Goal: Complete application form: Complete application form

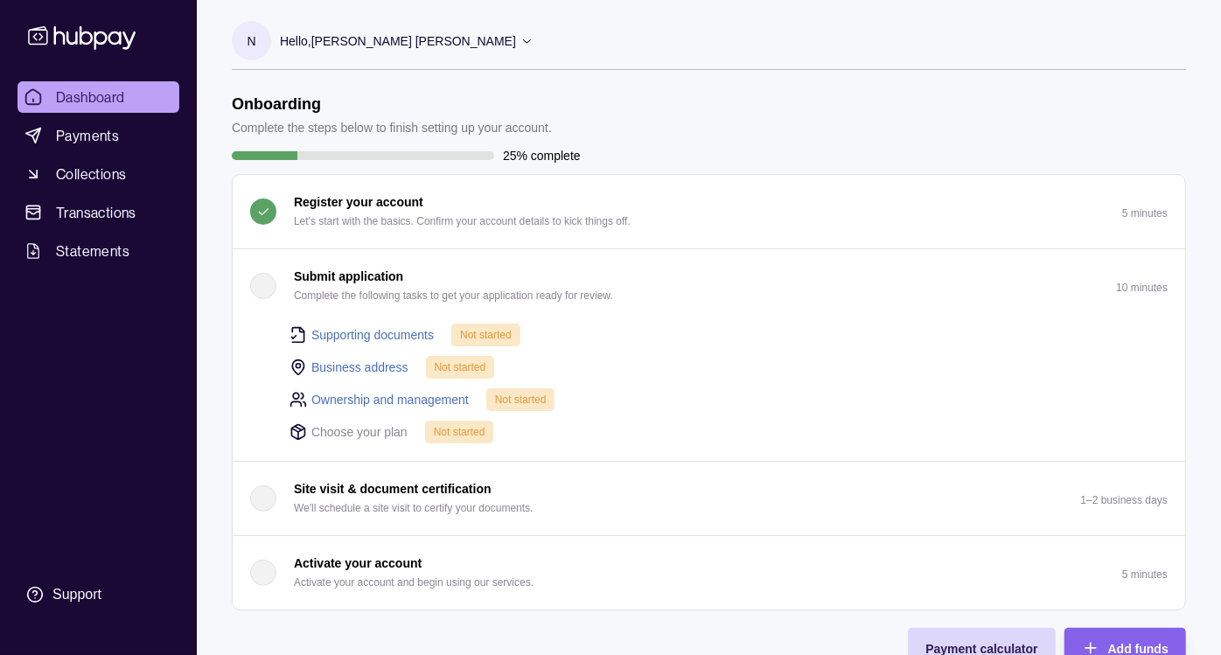
click at [850, 303] on button "Submit application Complete the following tasks to get your application ready f…" at bounding box center [709, 285] width 952 height 73
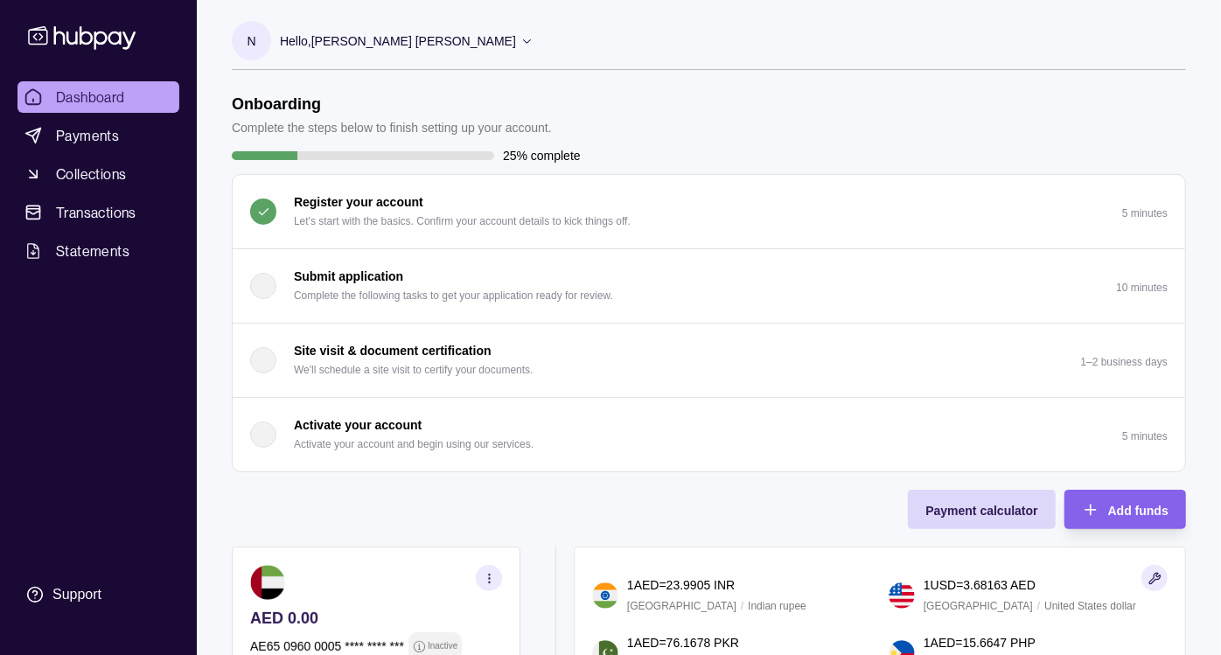
click at [490, 286] on p "Complete the following tasks to get your application ready for review." at bounding box center [453, 295] width 319 height 19
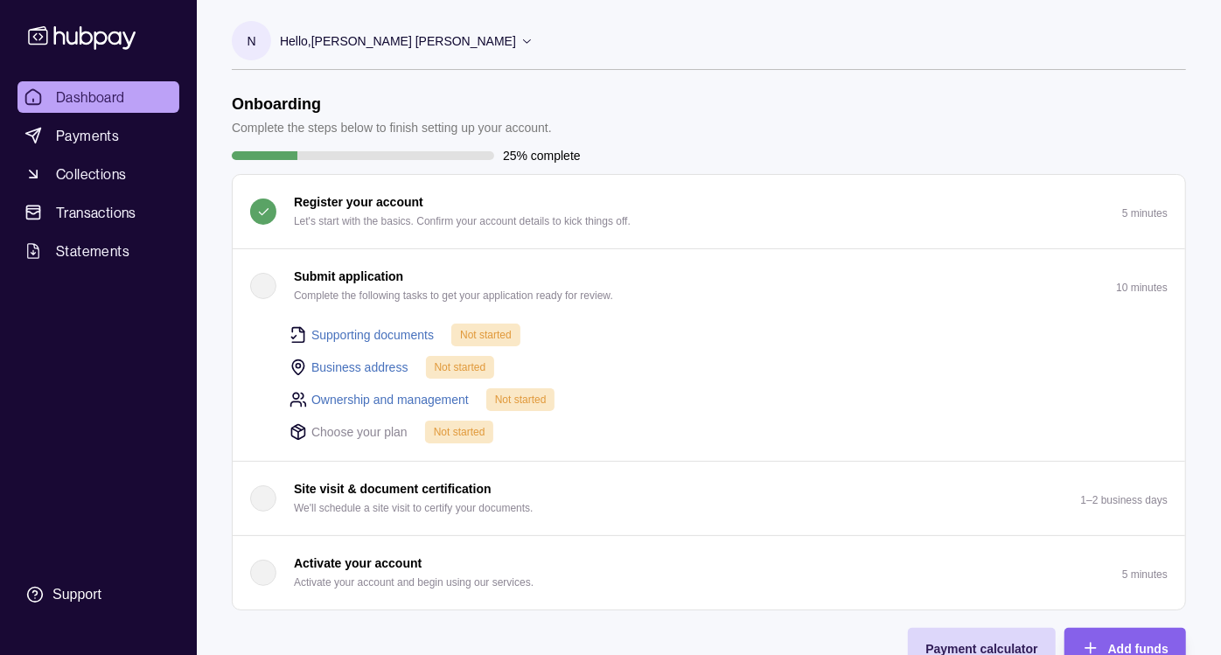
click at [412, 578] on p "Activate your account and begin using our services." at bounding box center [414, 582] width 240 height 19
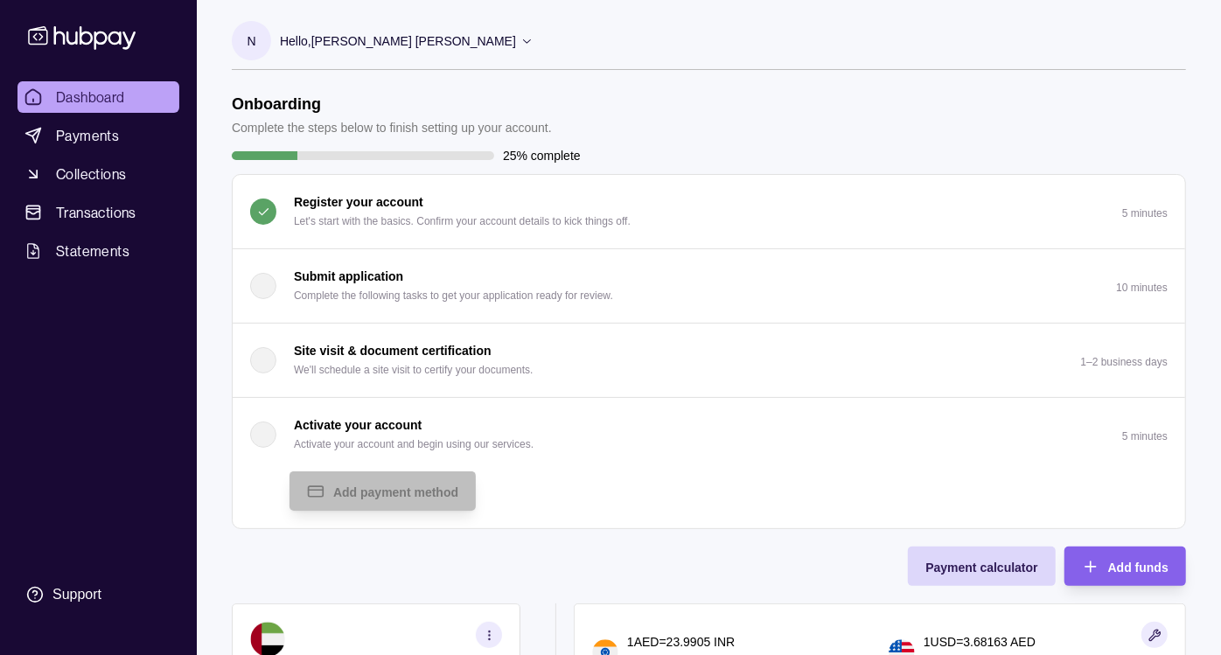
click at [454, 293] on p "Complete the following tasks to get your application ready for review." at bounding box center [453, 295] width 319 height 19
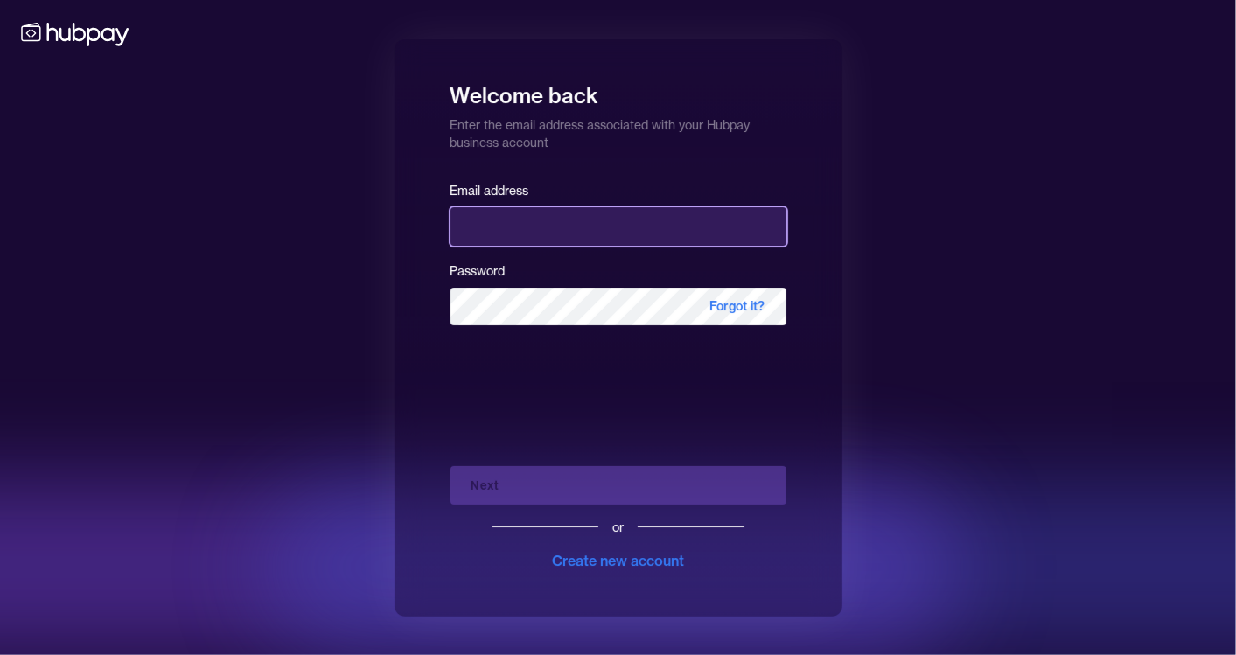
click at [718, 229] on input "email" at bounding box center [618, 226] width 336 height 38
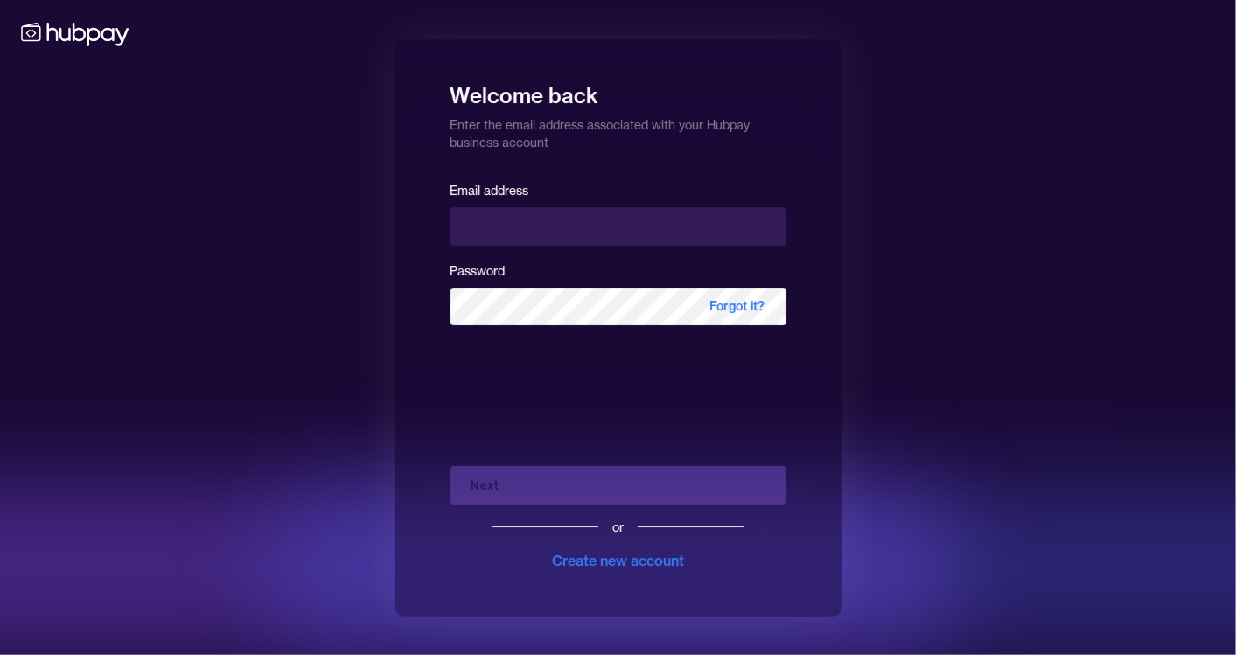
click at [384, 311] on div "Welcome back Enter the email address associated with your Hubpay business accou…" at bounding box center [618, 327] width 1236 height 655
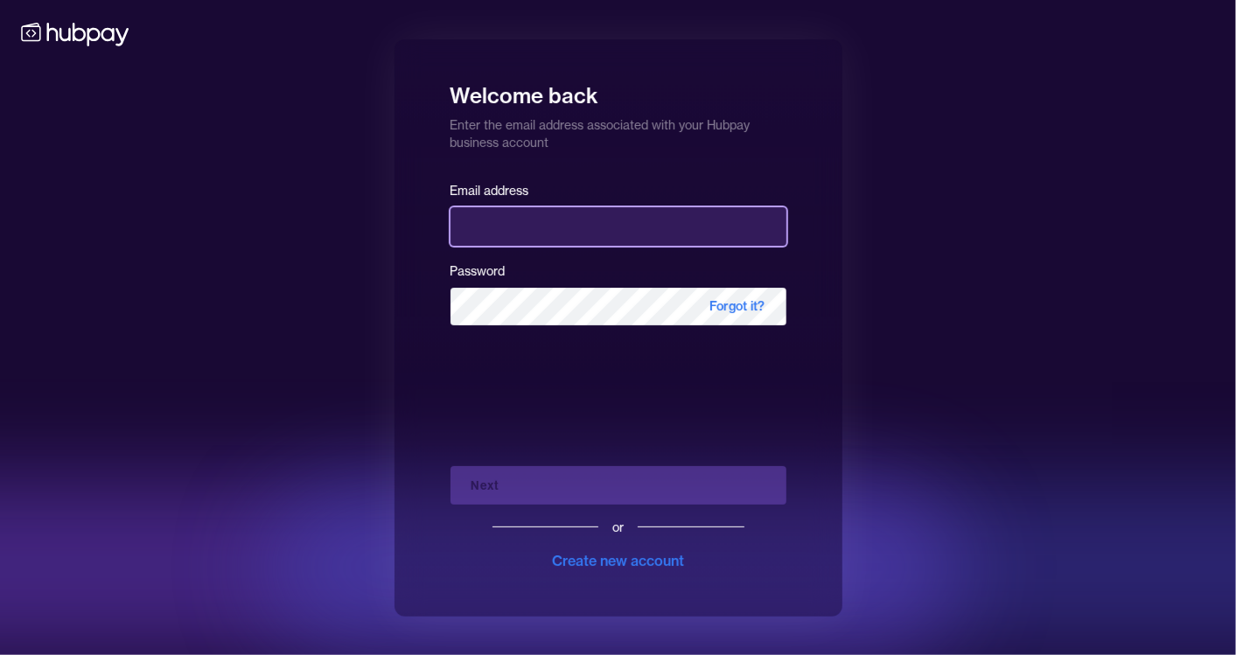
click at [542, 226] on input "email" at bounding box center [618, 226] width 336 height 38
type input "**********"
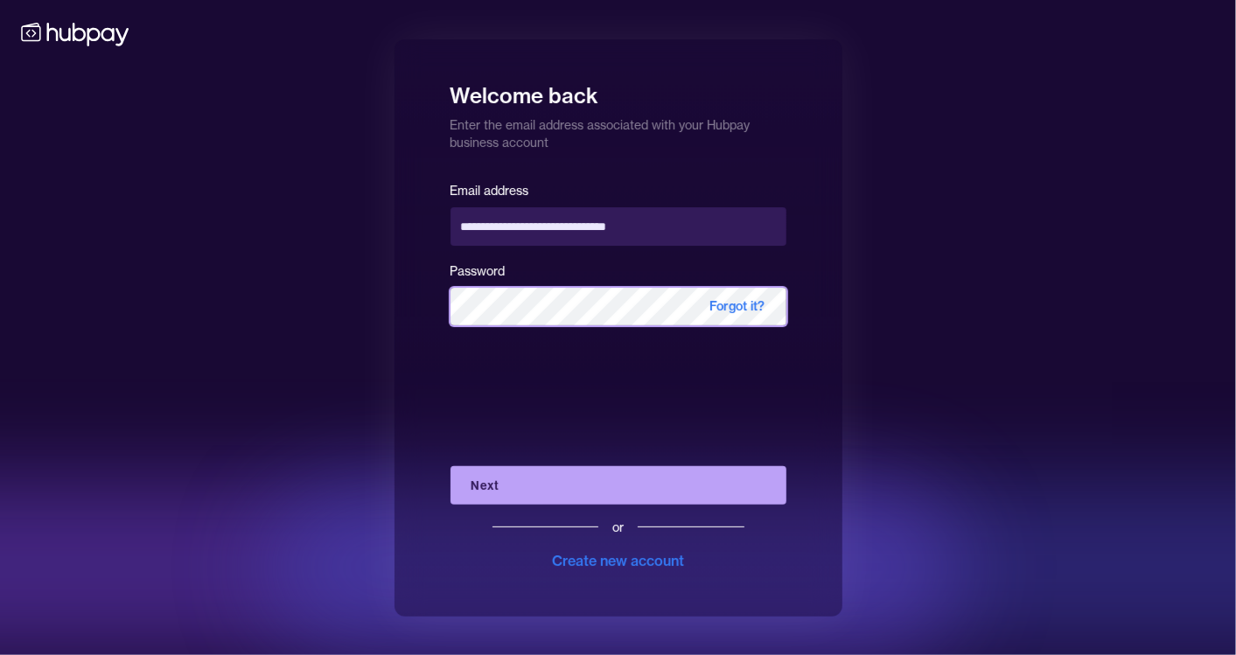
click at [450, 466] on button "Next" at bounding box center [618, 485] width 336 height 38
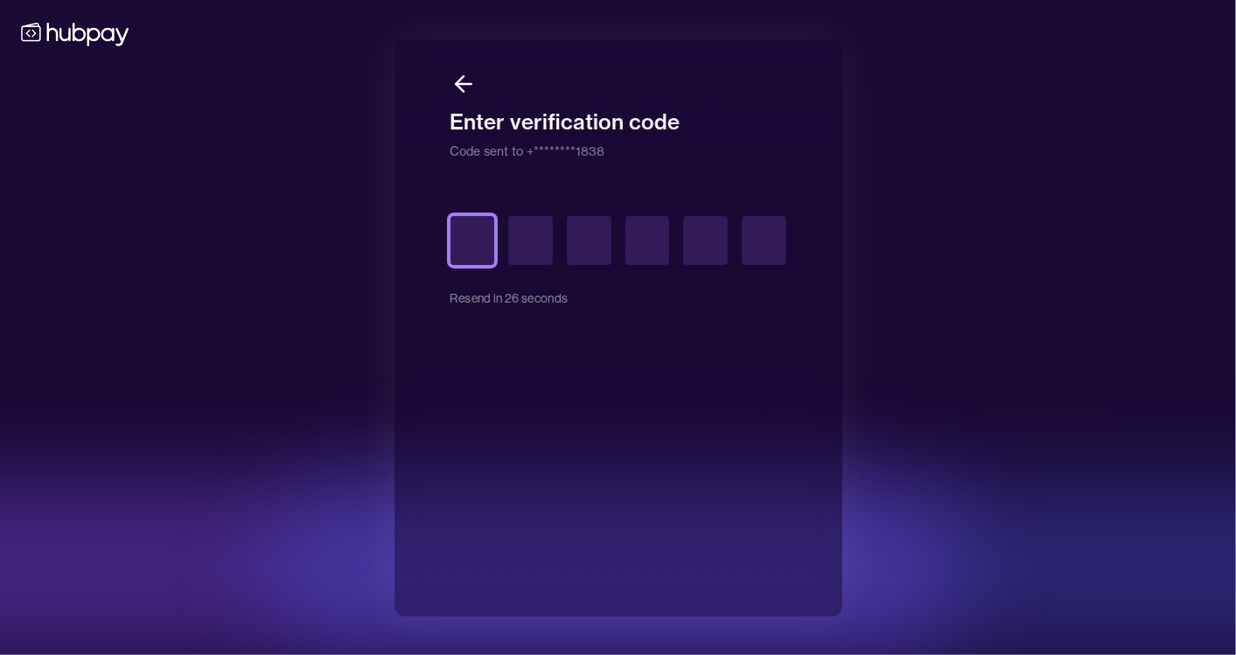
type input "*"
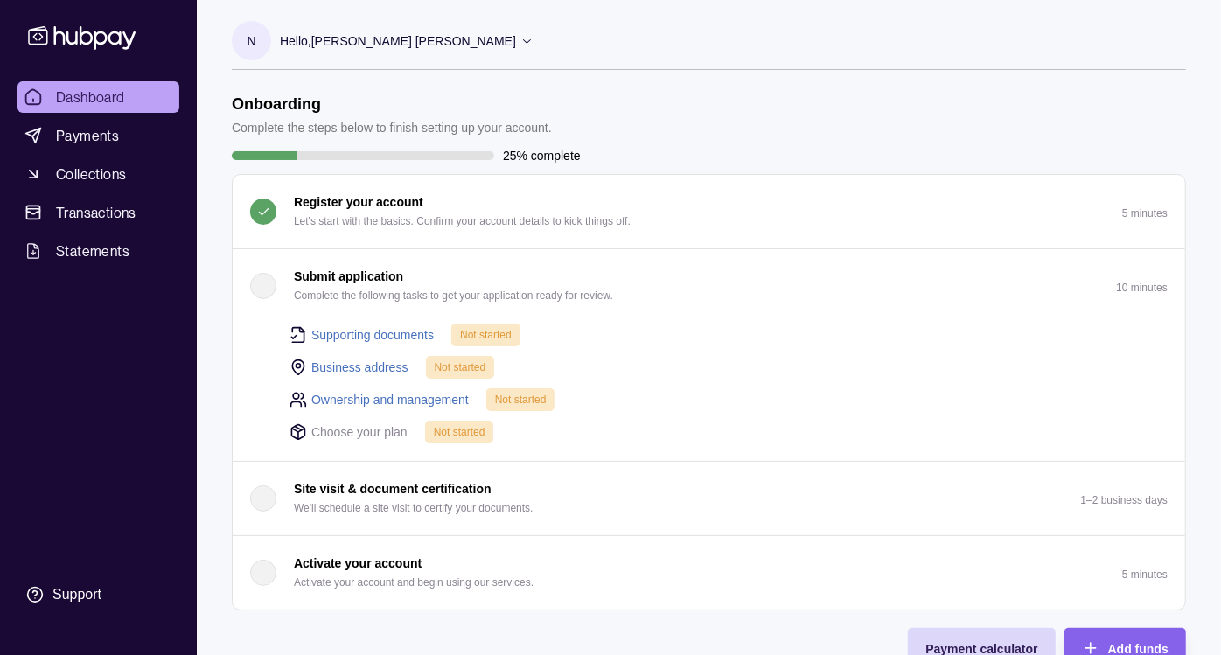
click at [393, 333] on link "Supporting documents" at bounding box center [372, 334] width 122 height 19
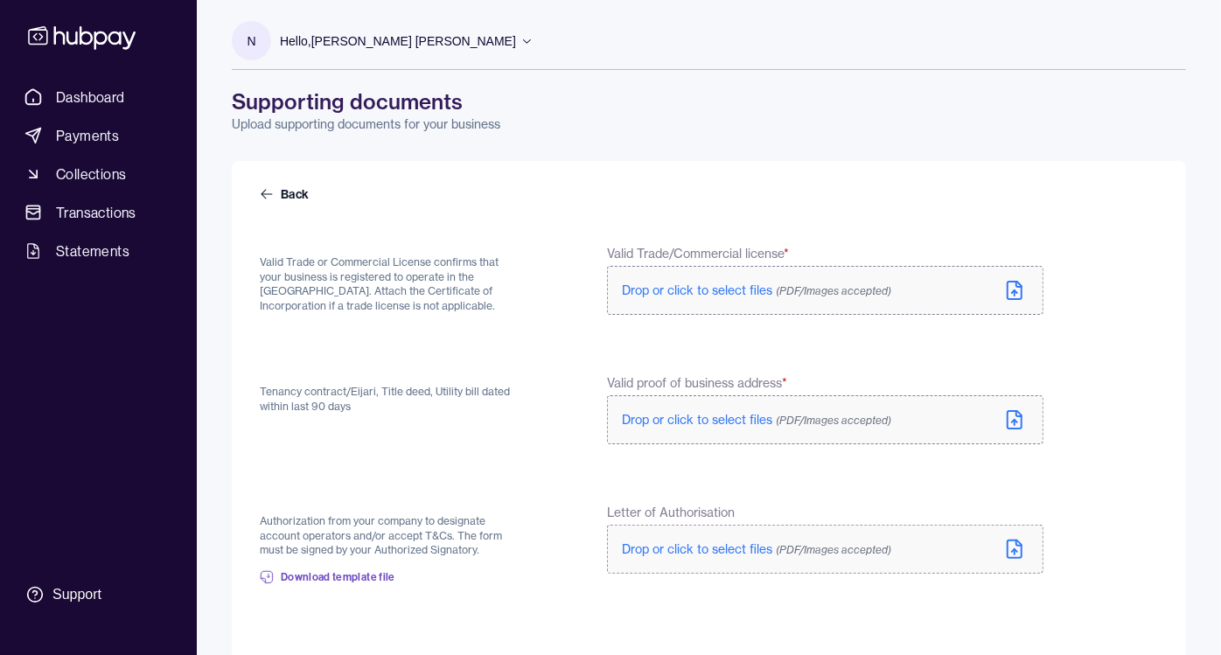
click at [694, 292] on span "Drop or click to select files (PDF/Images accepted)" at bounding box center [756, 290] width 269 height 16
click at [708, 415] on span "Drop or click to select files (PDF/Images accepted)" at bounding box center [756, 420] width 269 height 16
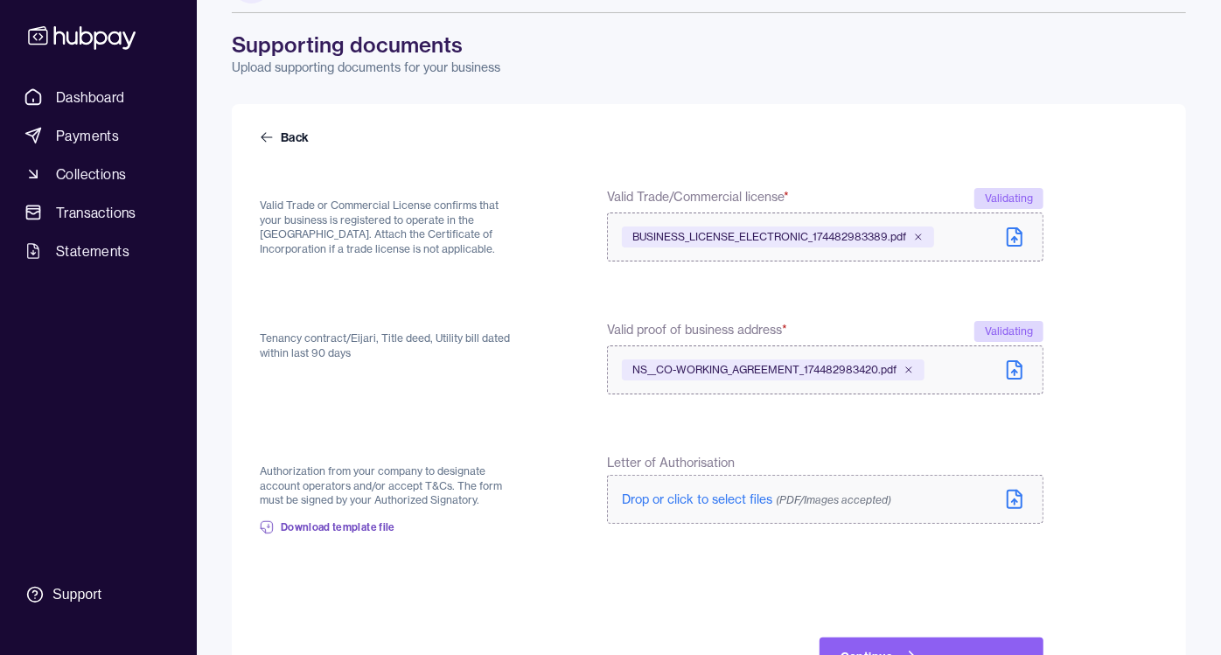
scroll to position [122, 0]
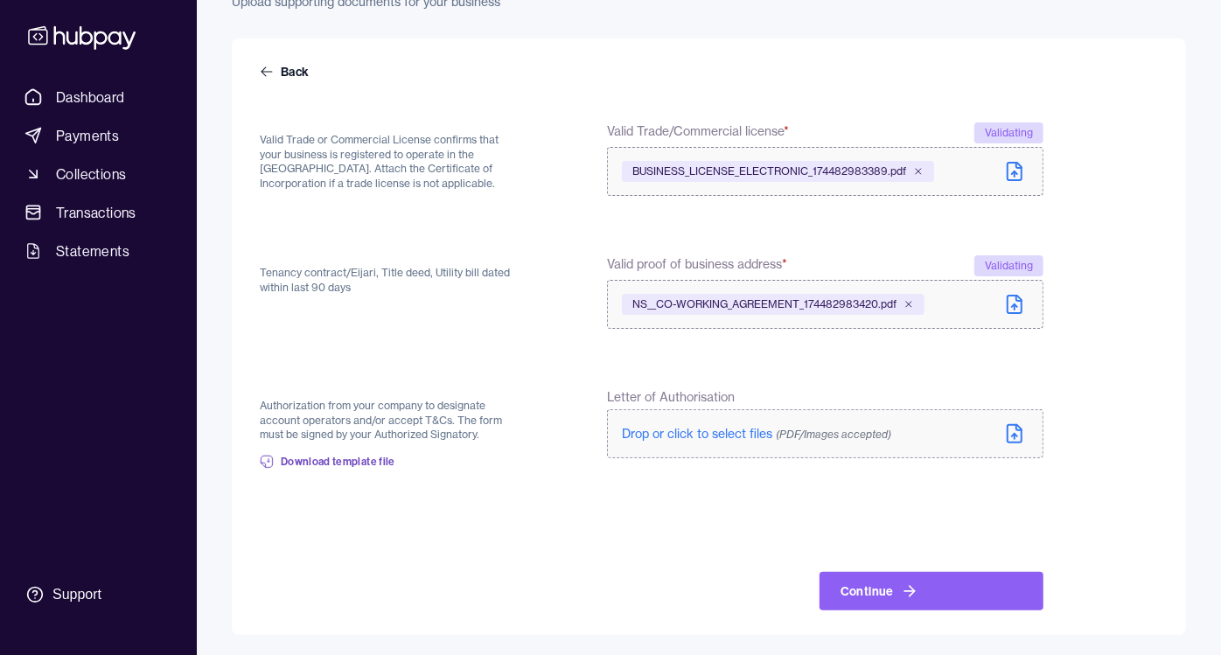
click at [665, 435] on span "Drop or click to select files (PDF/Images accepted)" at bounding box center [756, 434] width 269 height 16
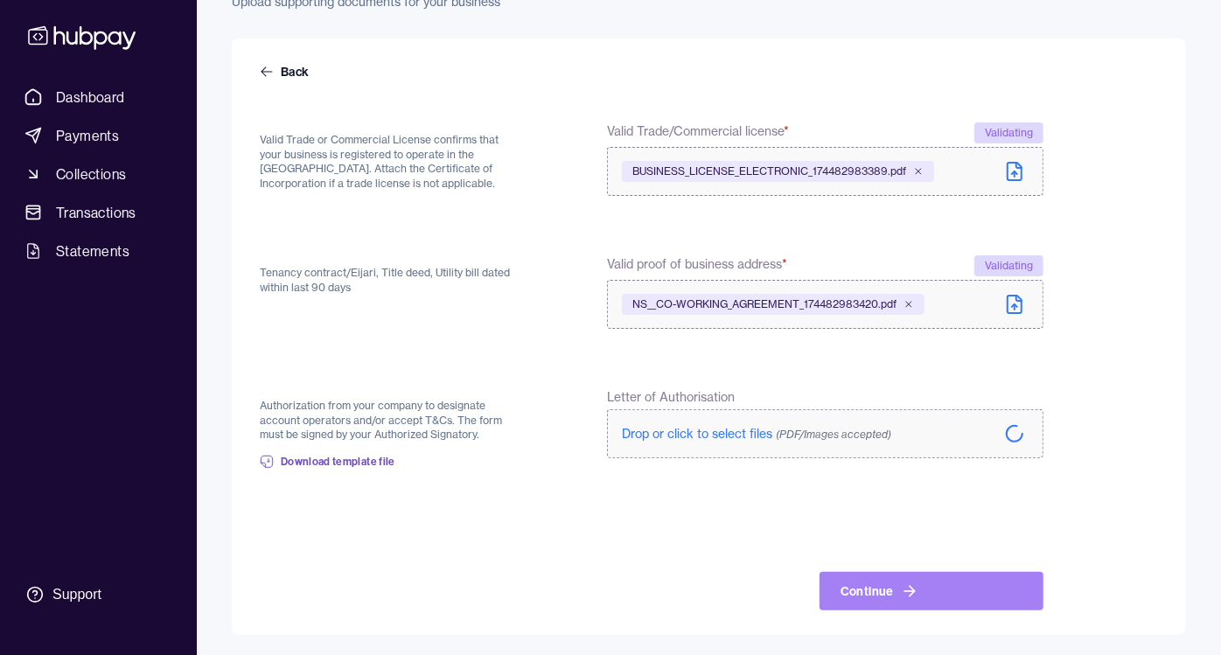
click at [946, 595] on button "Continue" at bounding box center [931, 591] width 224 height 38
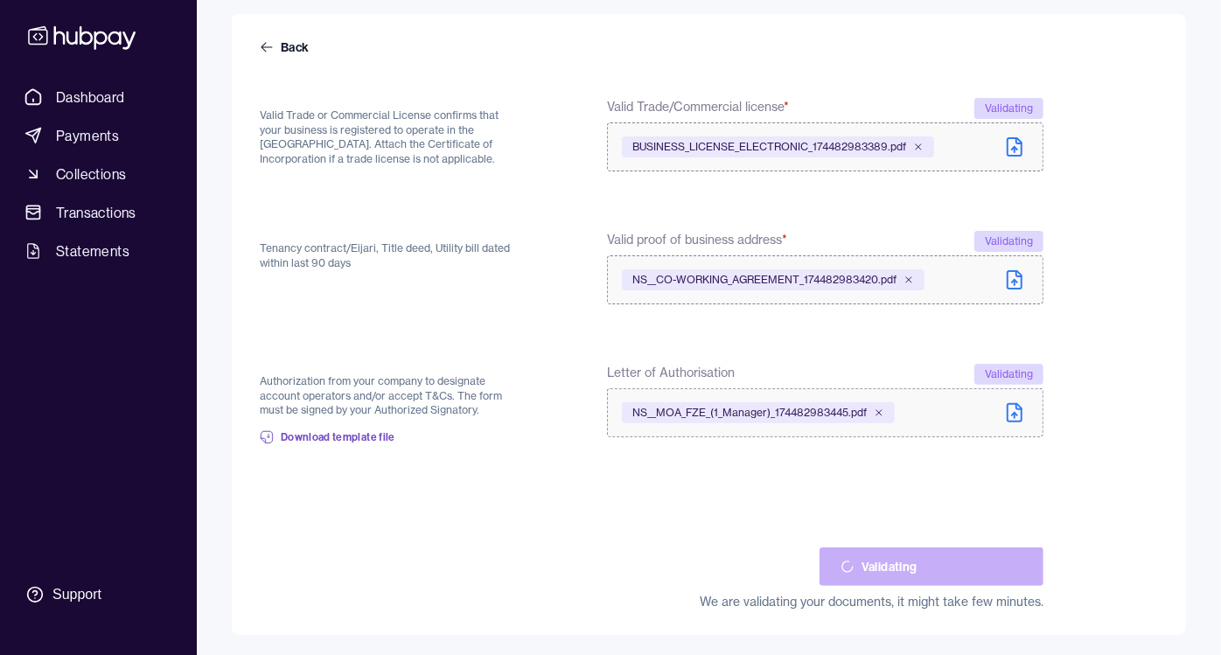
scroll to position [140, 0]
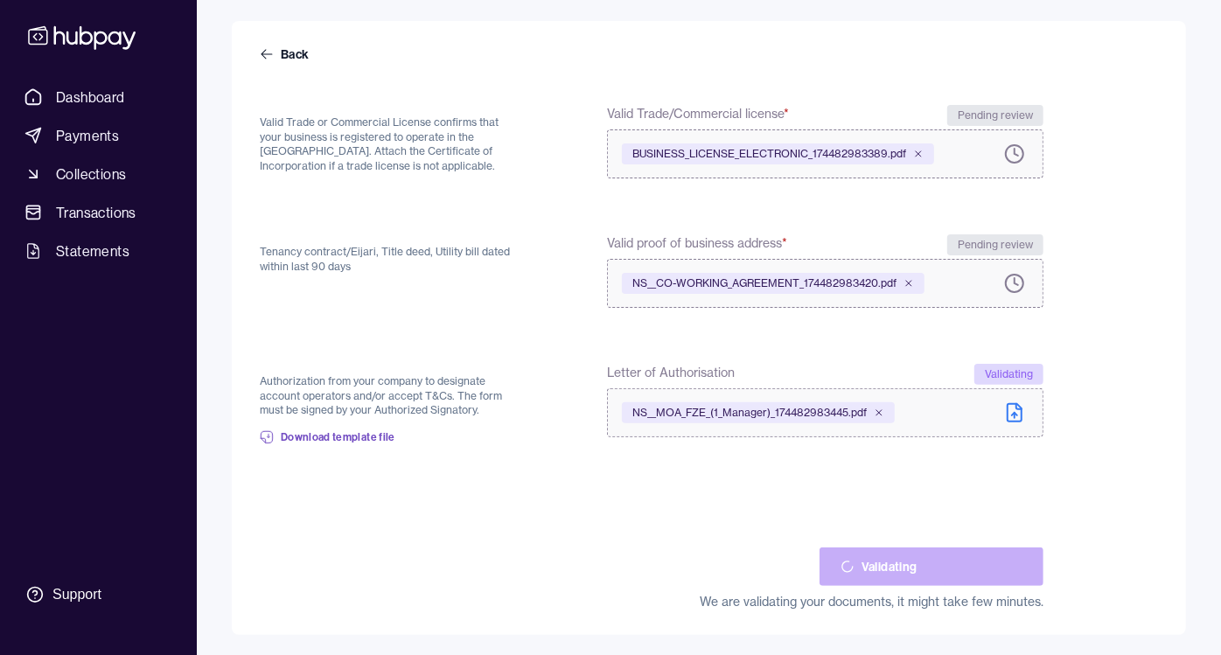
click at [922, 569] on div "Validating" at bounding box center [931, 566] width 224 height 38
click at [675, 497] on form "Back Valid Trade or Commercial License confirms that your business is registere…" at bounding box center [709, 327] width 898 height 565
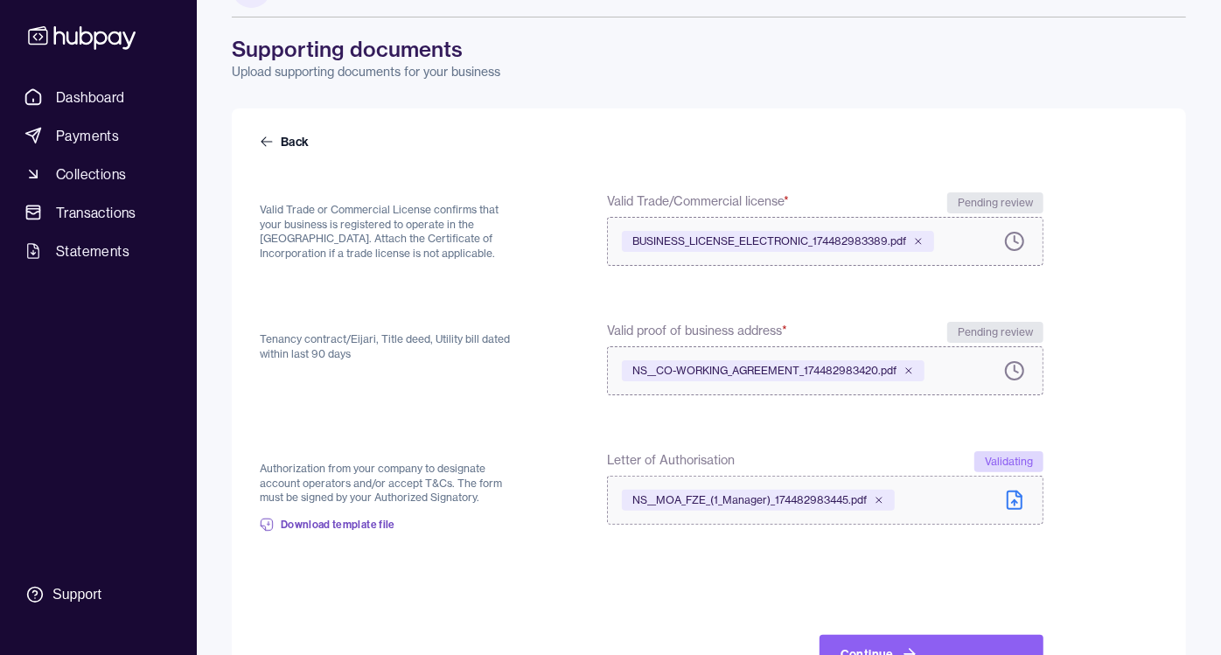
scroll to position [115, 0]
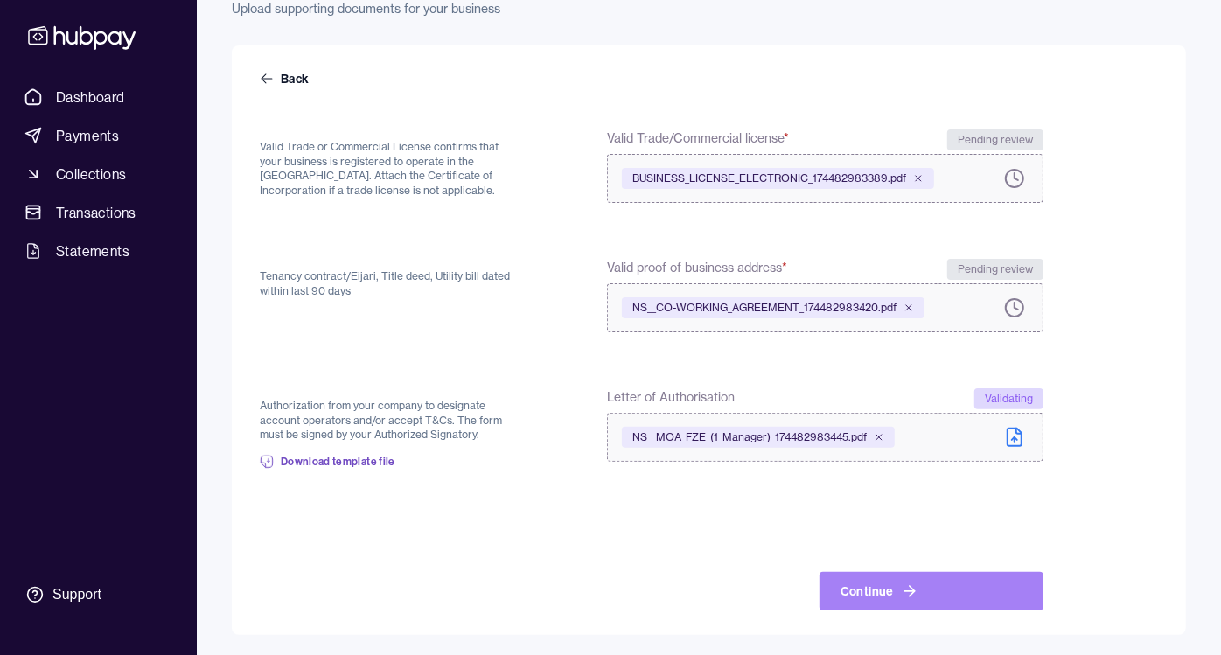
click at [896, 599] on button "Continue" at bounding box center [931, 591] width 224 height 38
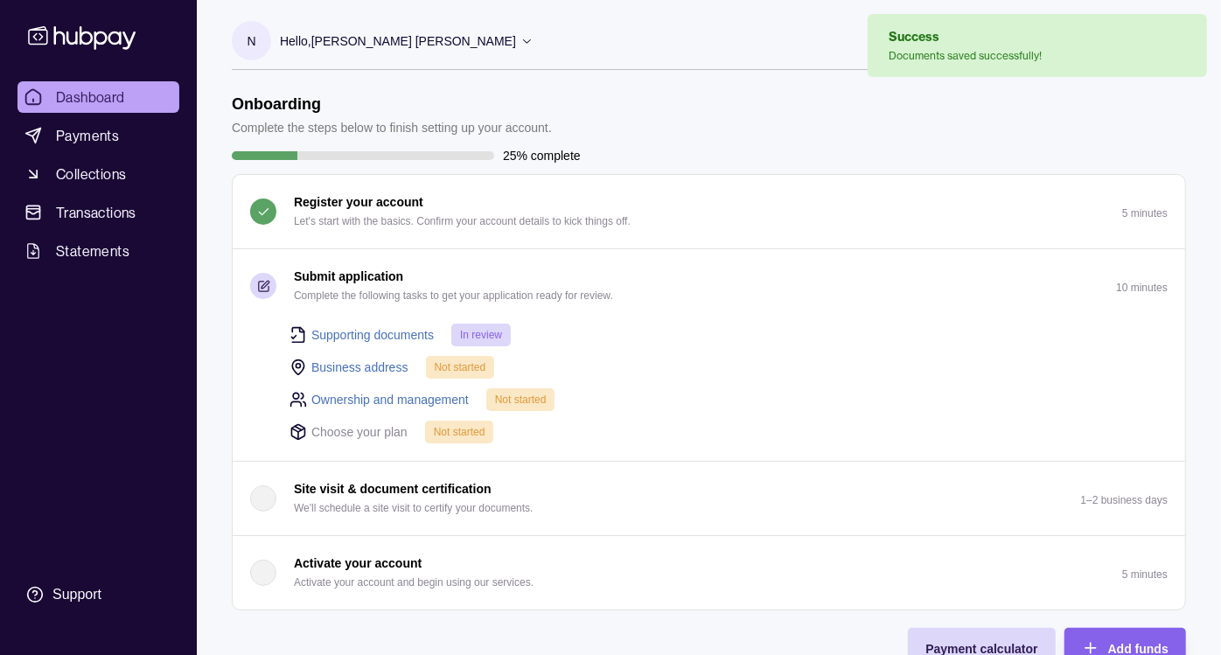
click at [350, 368] on link "Business address" at bounding box center [359, 367] width 97 height 19
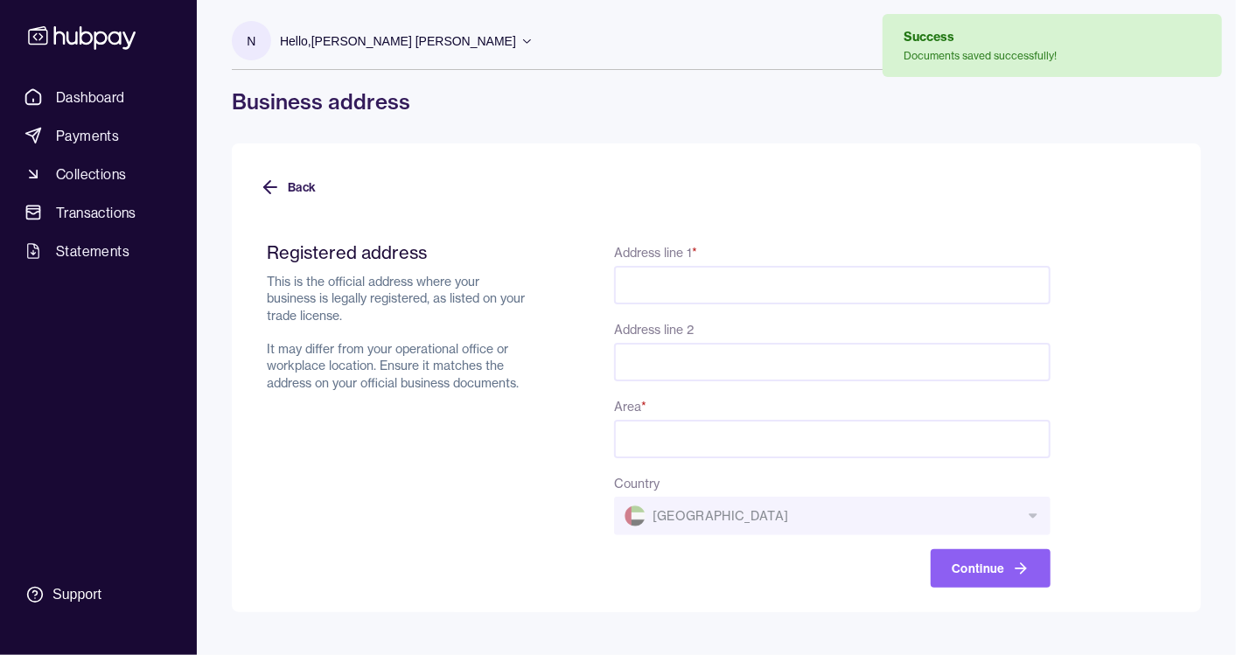
click at [768, 289] on input "Address line 1 *" at bounding box center [832, 285] width 436 height 38
type input "**********"
type input "********"
type input "*******"
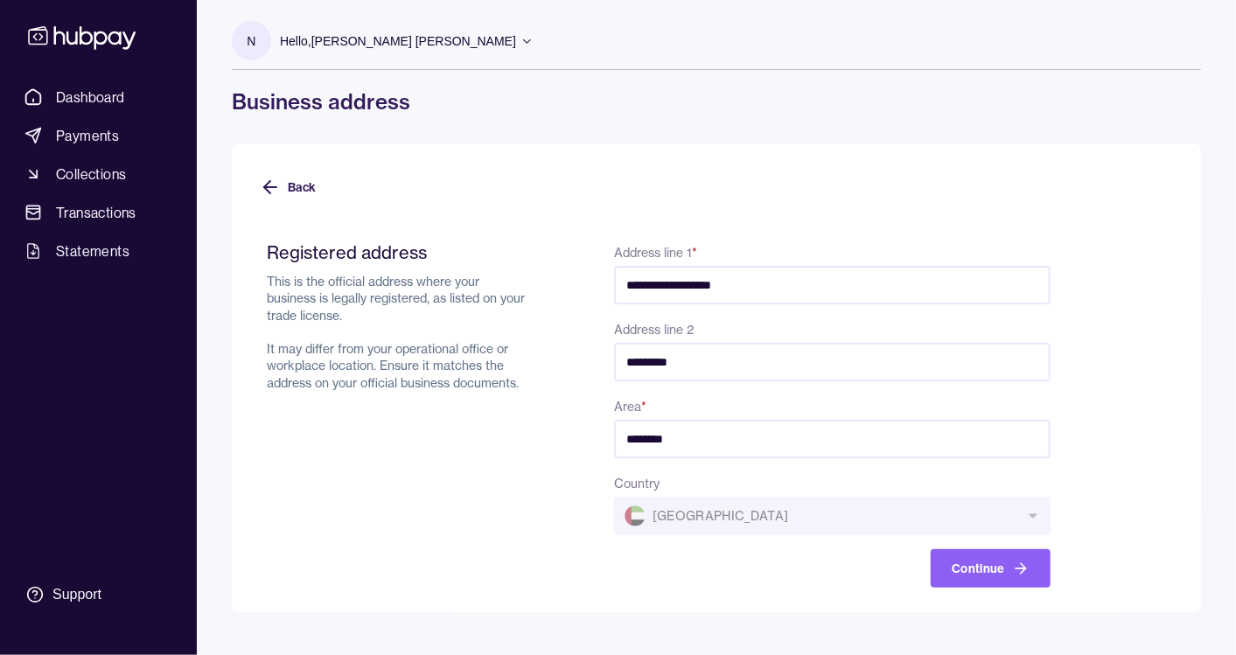
click at [960, 572] on button "Continue" at bounding box center [990, 568] width 120 height 38
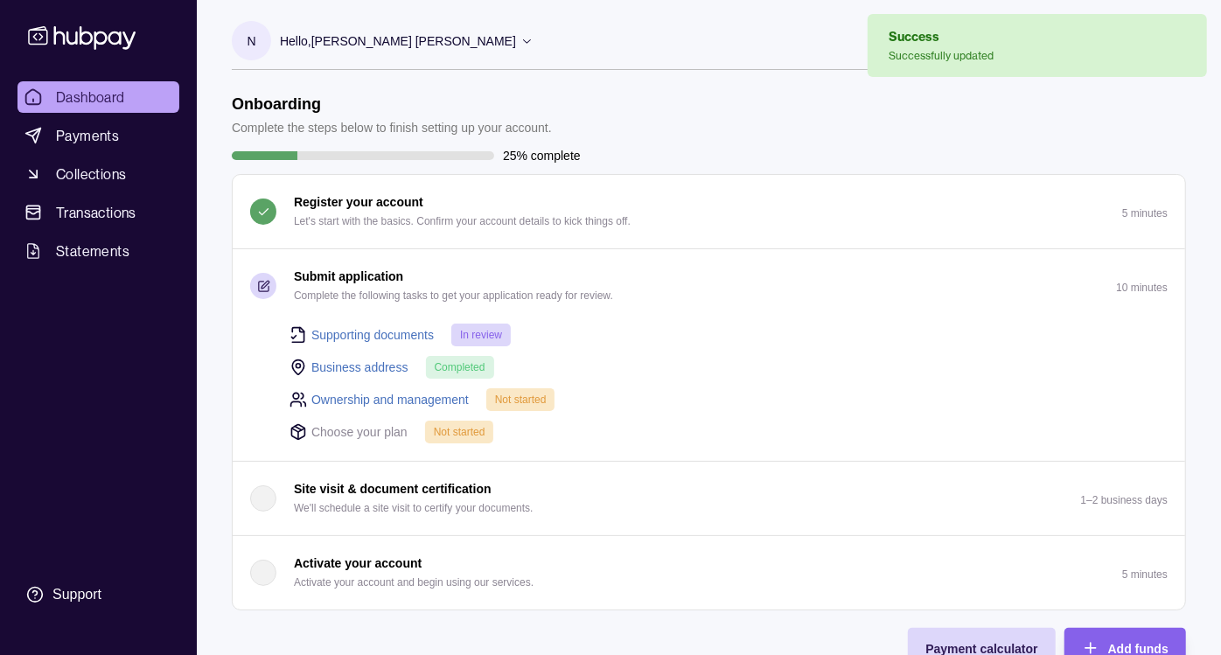
click at [385, 364] on link "Business address" at bounding box center [359, 367] width 97 height 19
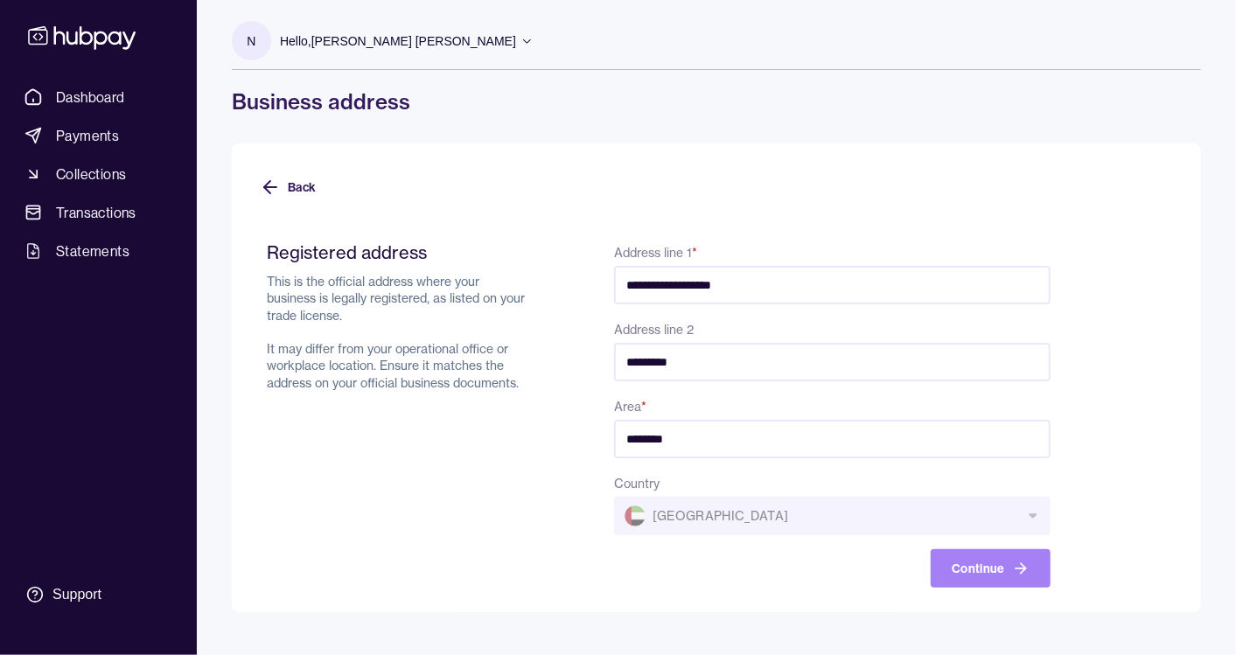
click at [981, 581] on button "Continue" at bounding box center [990, 568] width 120 height 38
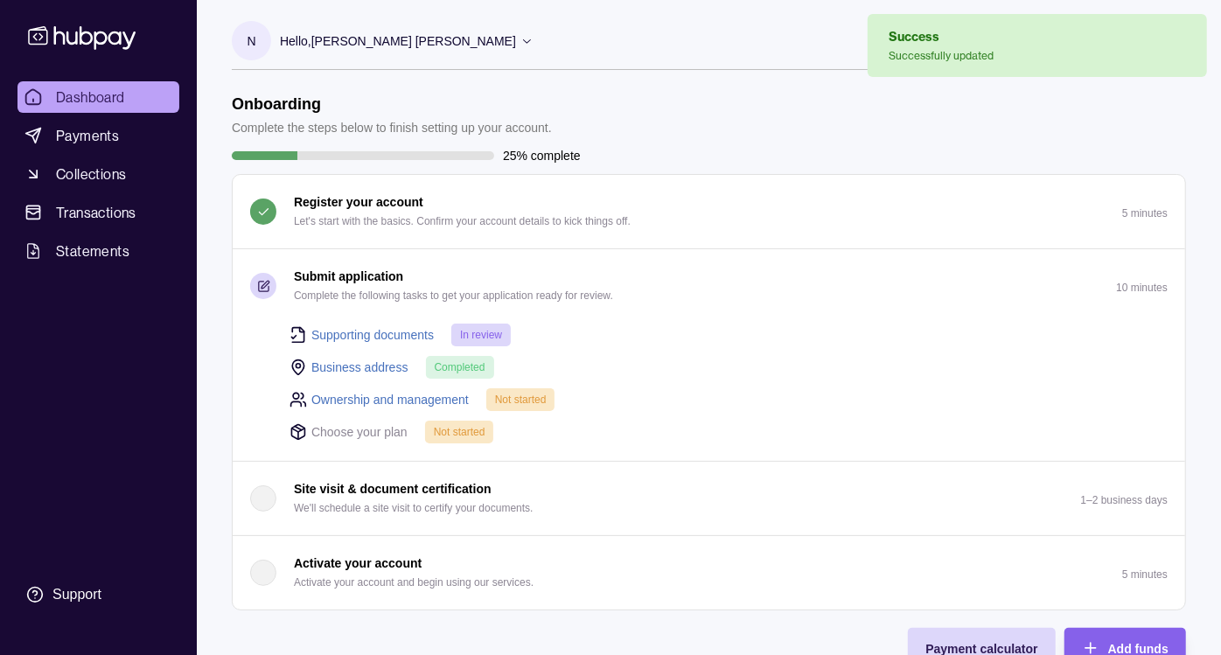
click at [383, 390] on link "Ownership and management" at bounding box center [389, 399] width 157 height 19
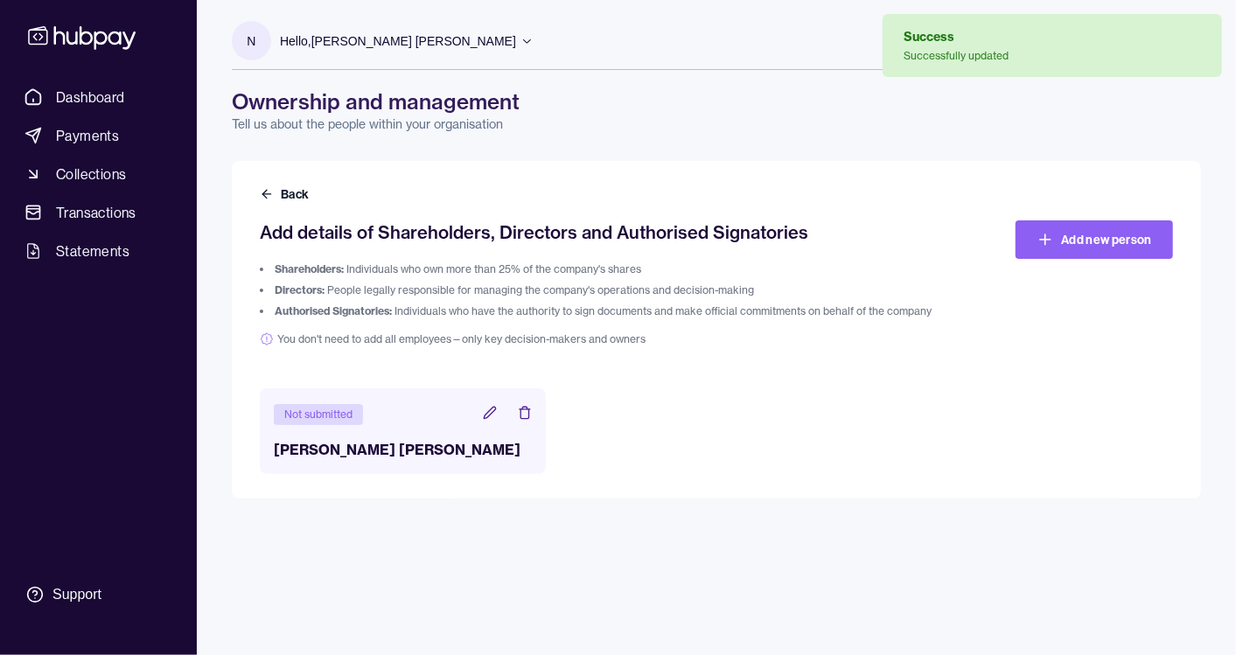
click at [491, 410] on icon at bounding box center [490, 413] width 14 height 14
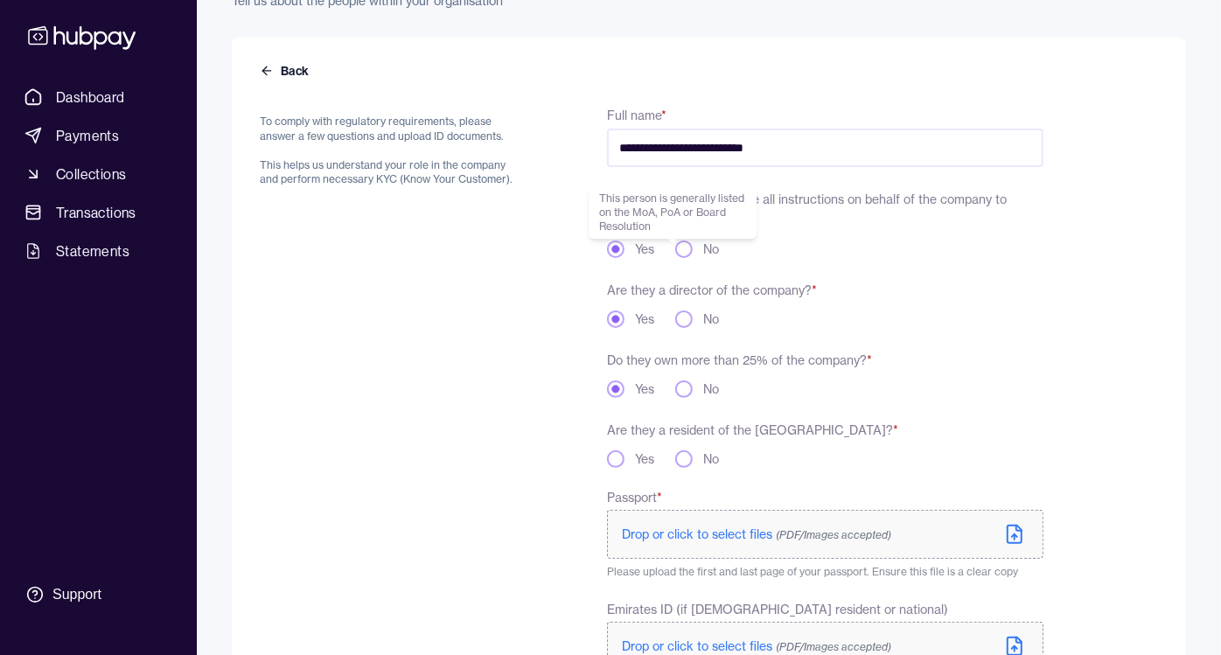
scroll to position [194, 0]
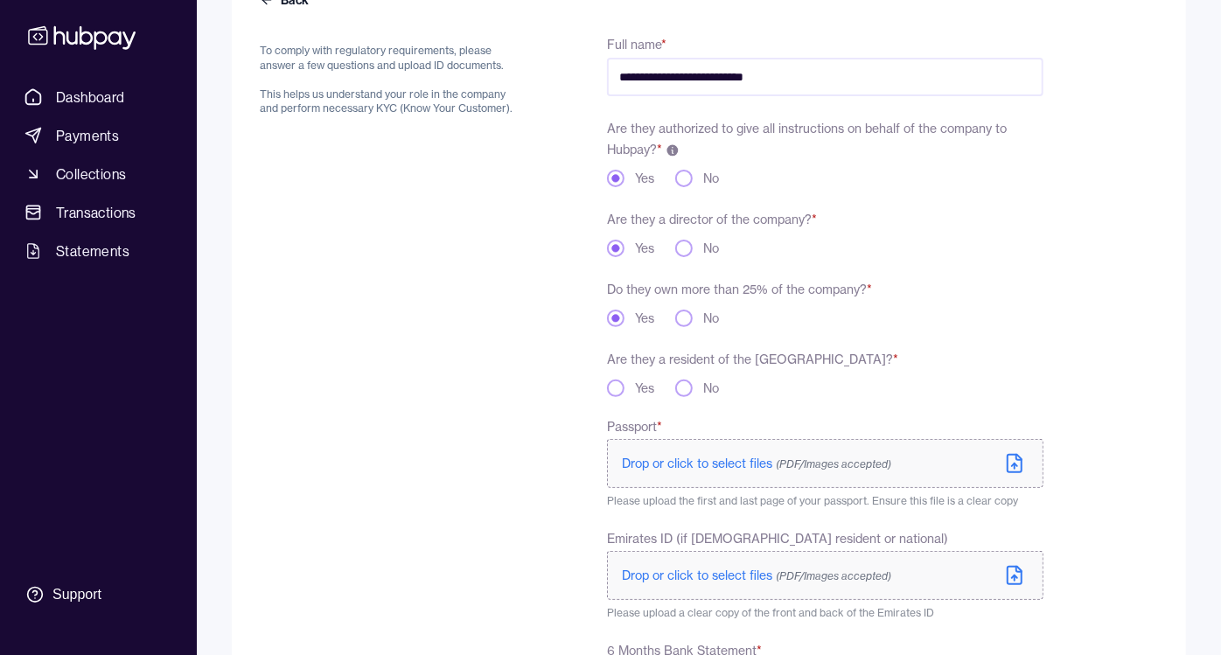
click at [686, 387] on button "No" at bounding box center [683, 388] width 17 height 17
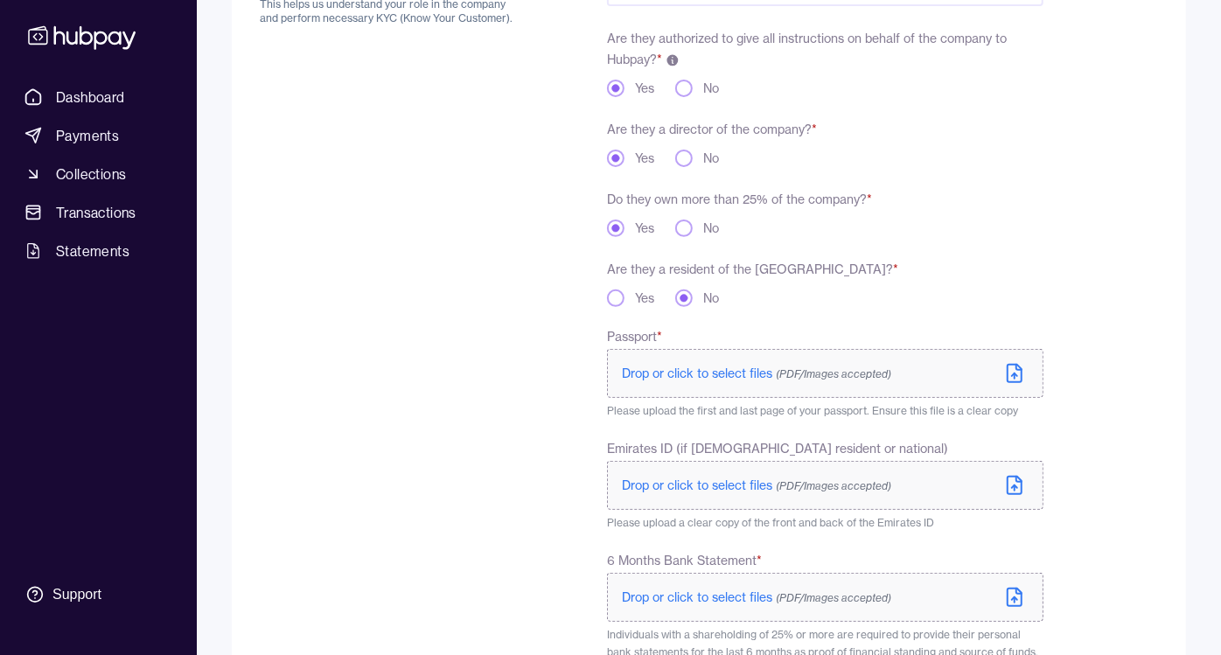
scroll to position [388, 0]
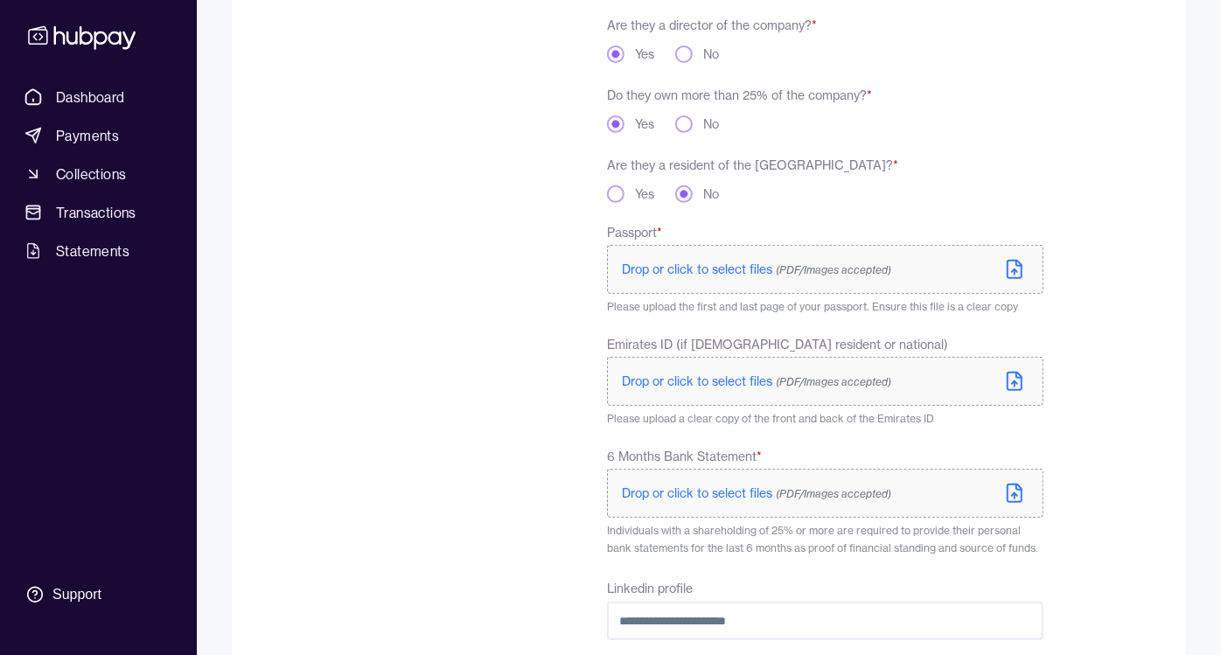
click at [690, 268] on span "Drop or click to select files (PDF/Images accepted)" at bounding box center [756, 269] width 269 height 16
click at [720, 267] on span "Drop or click to select files (PDF/Images accepted)" at bounding box center [756, 269] width 269 height 16
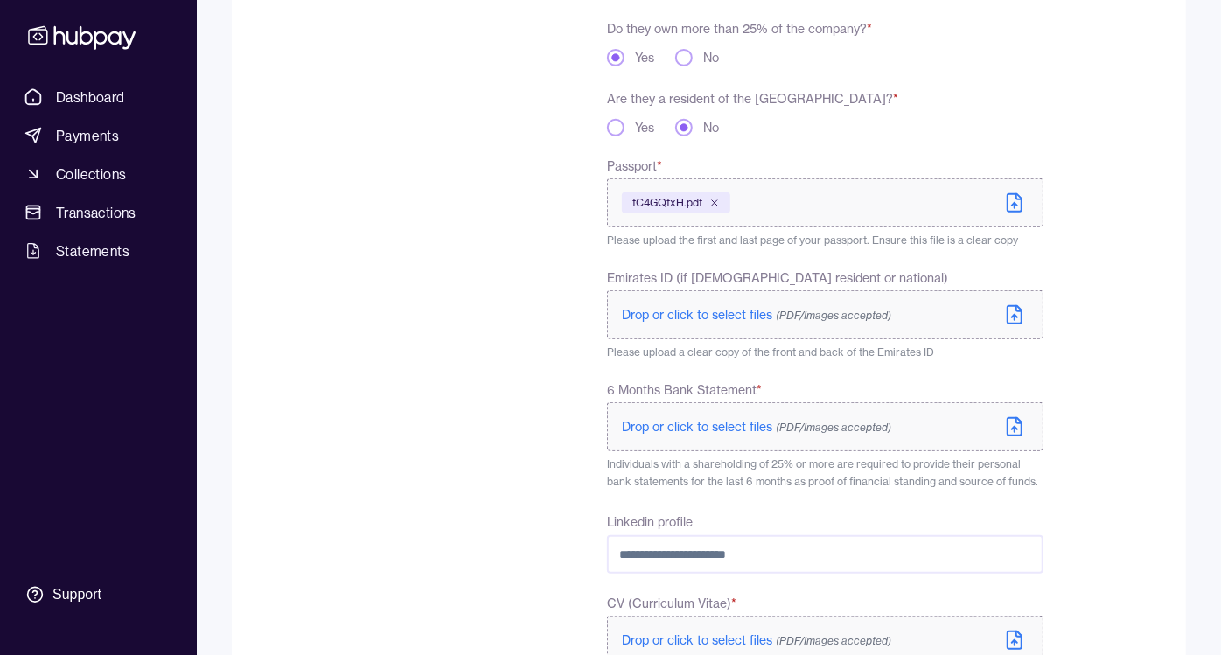
scroll to position [485, 0]
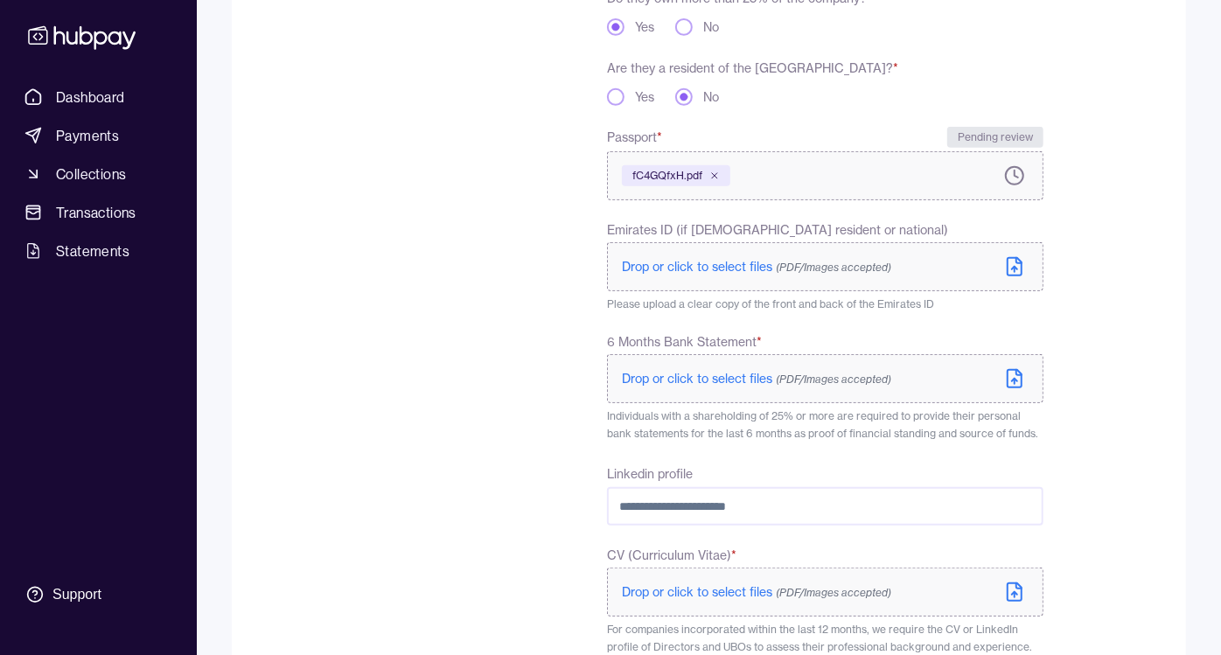
click at [680, 377] on span "Drop or click to select files (PDF/Images accepted)" at bounding box center [756, 379] width 269 height 16
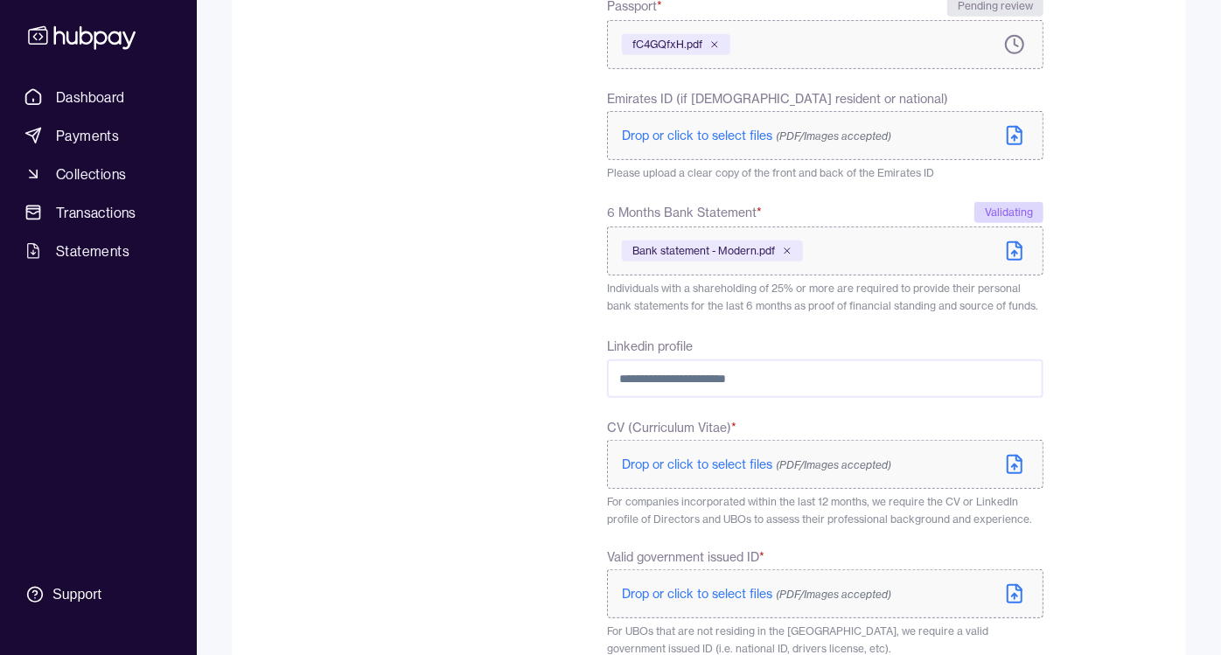
scroll to position [680, 0]
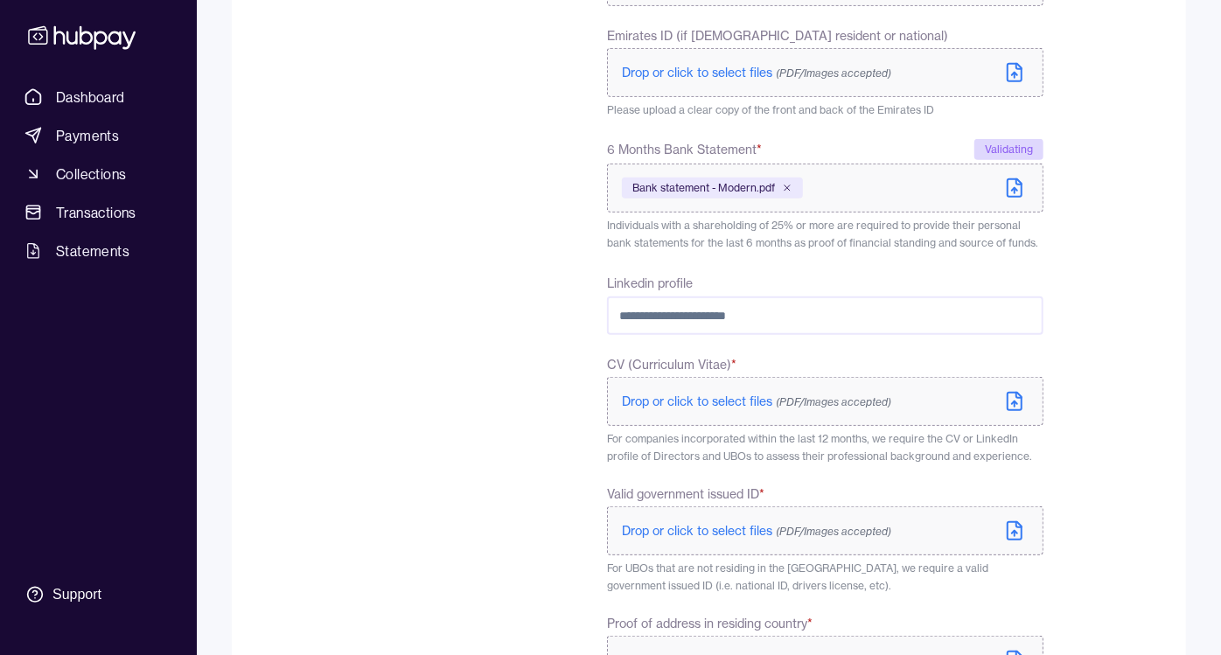
click at [673, 312] on input "Linkedin profile" at bounding box center [825, 315] width 436 height 38
click at [745, 317] on input "Linkedin profile" at bounding box center [825, 315] width 436 height 38
type input "**********"
click at [481, 331] on div "To comply with regulatory requirements, please answer a few questions and uploa…" at bounding box center [391, 186] width 263 height 1277
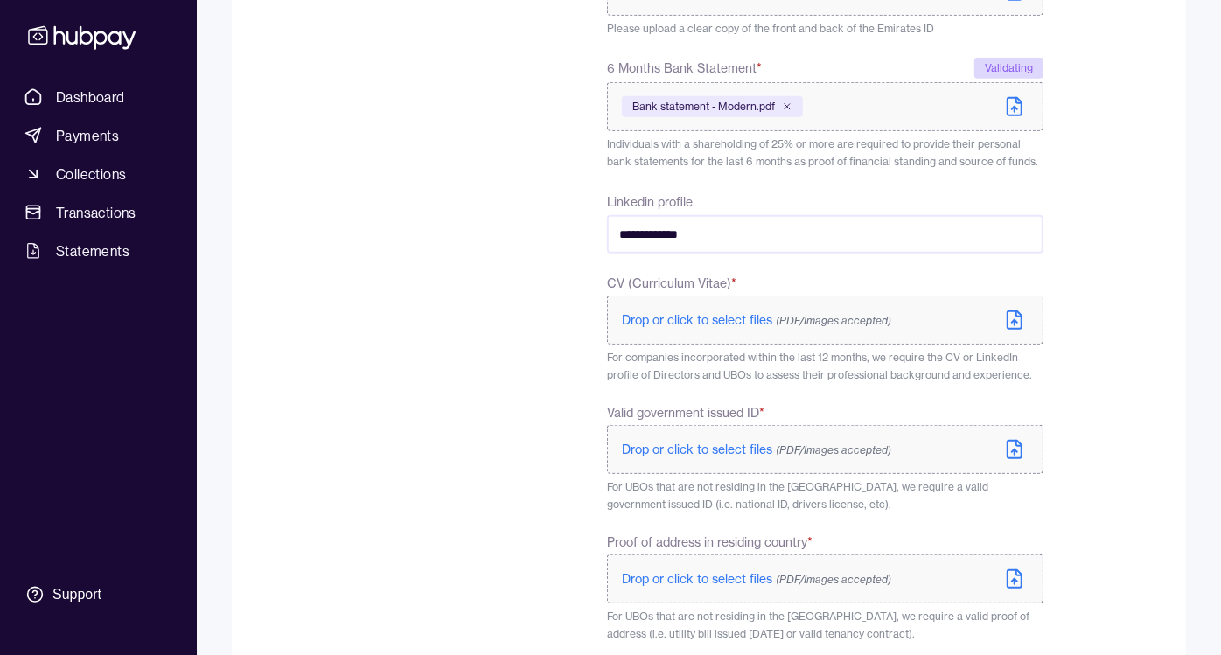
scroll to position [875, 0]
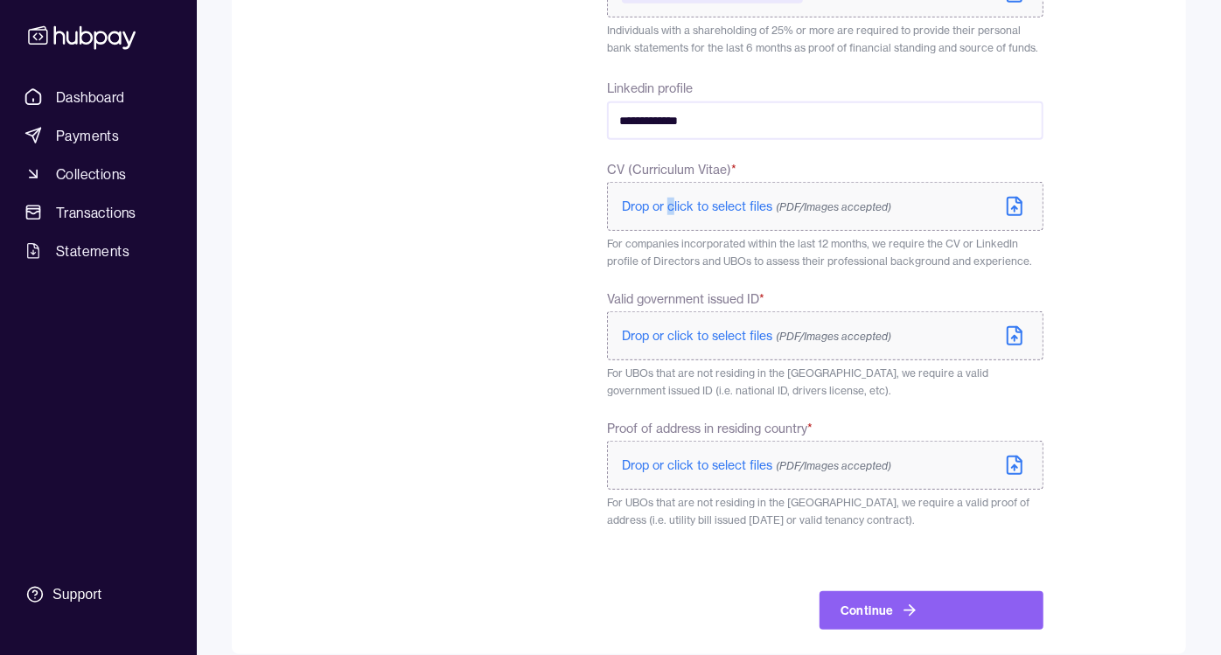
click at [672, 212] on p "Drop or click to select files (PDF/Images accepted)" at bounding box center [756, 206] width 269 height 17
drag, startPoint x: 672, startPoint y: 212, endPoint x: 669, endPoint y: 200, distance: 11.7
click at [669, 200] on span "Drop or click to select files (PDF/Images accepted)" at bounding box center [756, 207] width 269 height 16
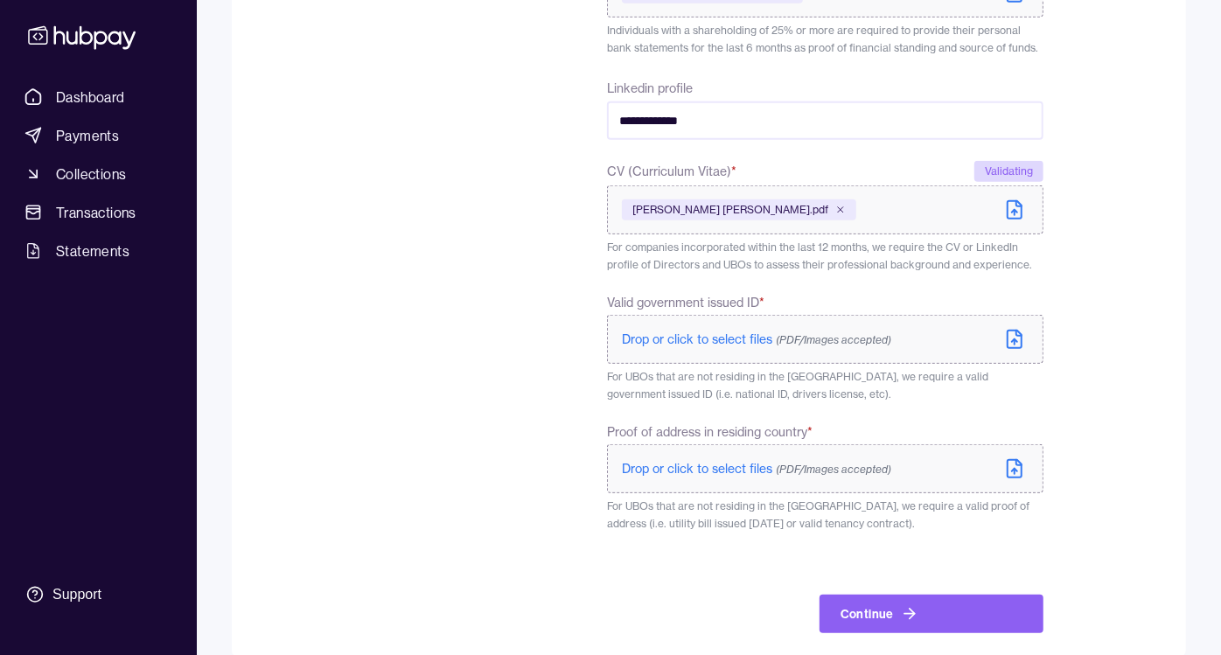
click at [689, 338] on span "Drop or click to select files (PDF/Images accepted)" at bounding box center [756, 339] width 269 height 16
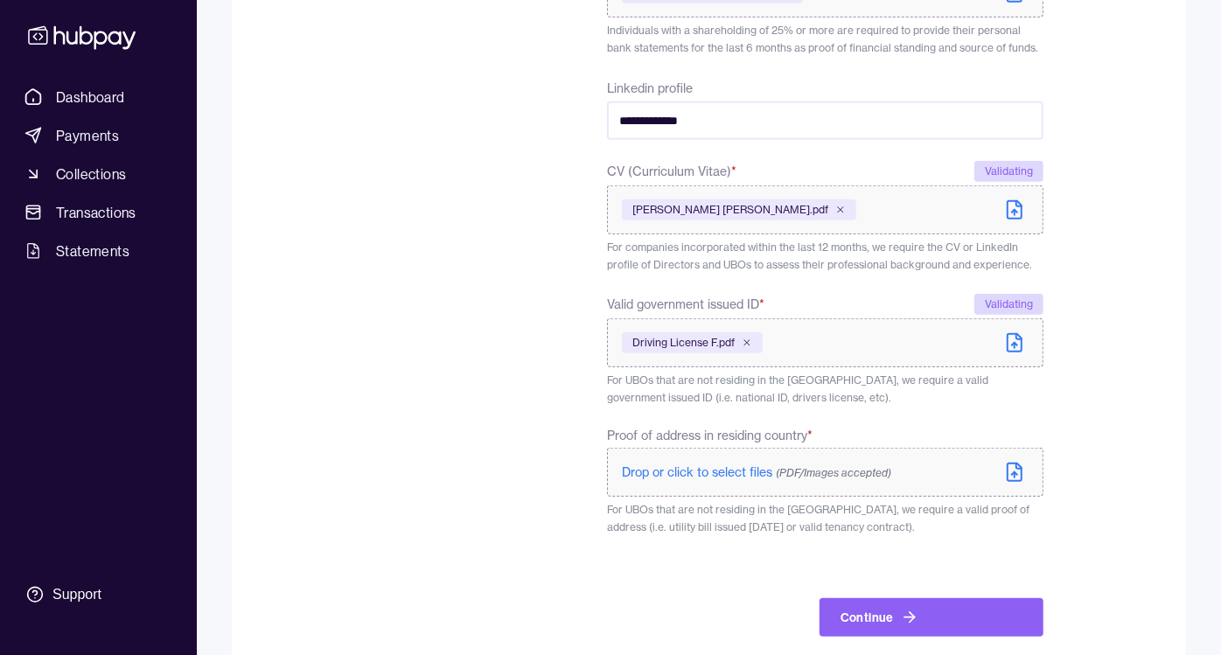
click at [714, 471] on span "Drop or click to select files (PDF/Images accepted)" at bounding box center [756, 472] width 269 height 16
click at [744, 339] on icon at bounding box center [747, 343] width 10 height 10
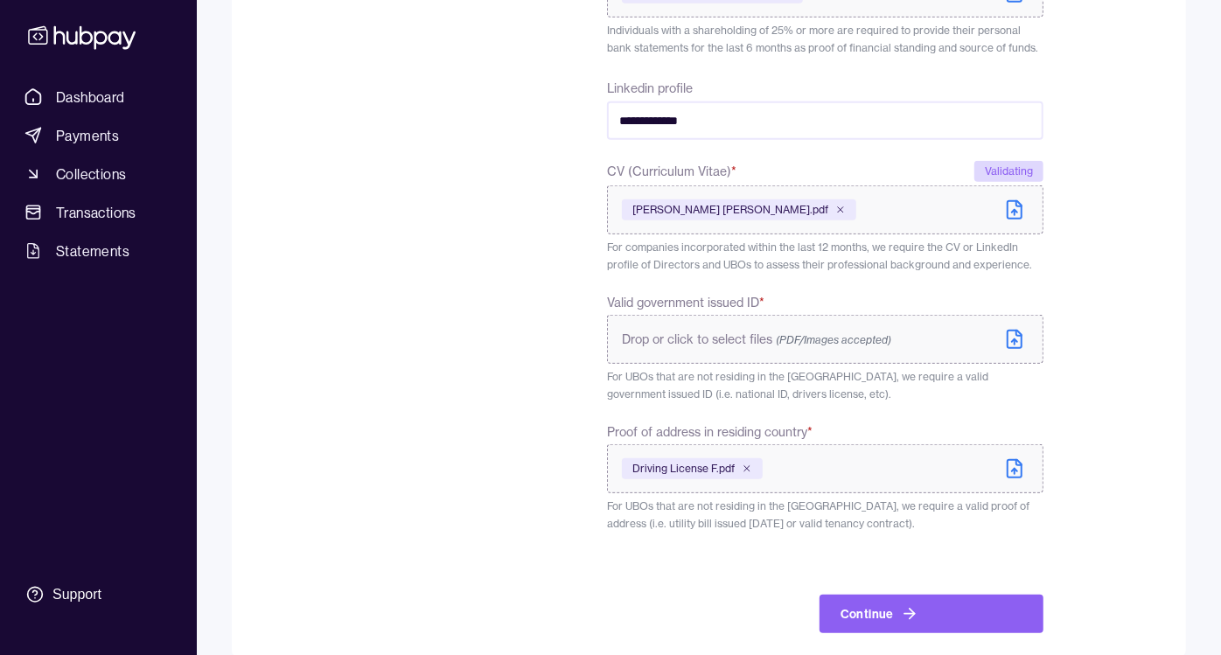
click at [697, 347] on p "Drop or click to select files (PDF/Images accepted)" at bounding box center [756, 339] width 269 height 17
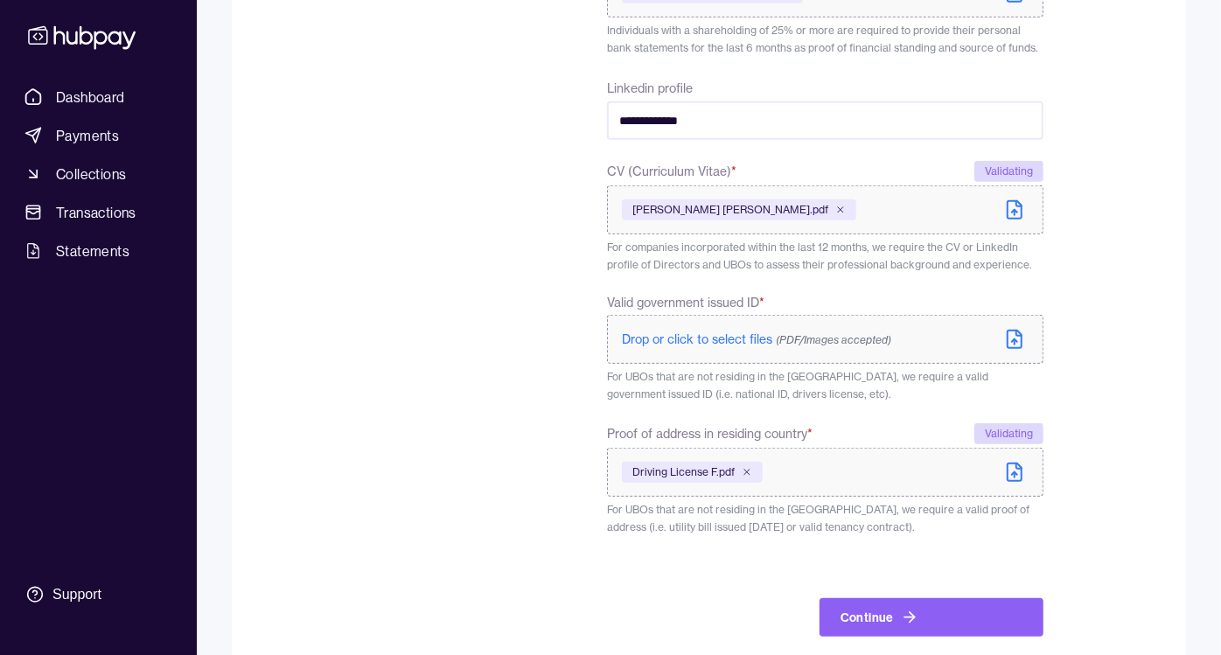
click at [697, 334] on span "Drop or click to select files (PDF/Images accepted)" at bounding box center [756, 339] width 269 height 16
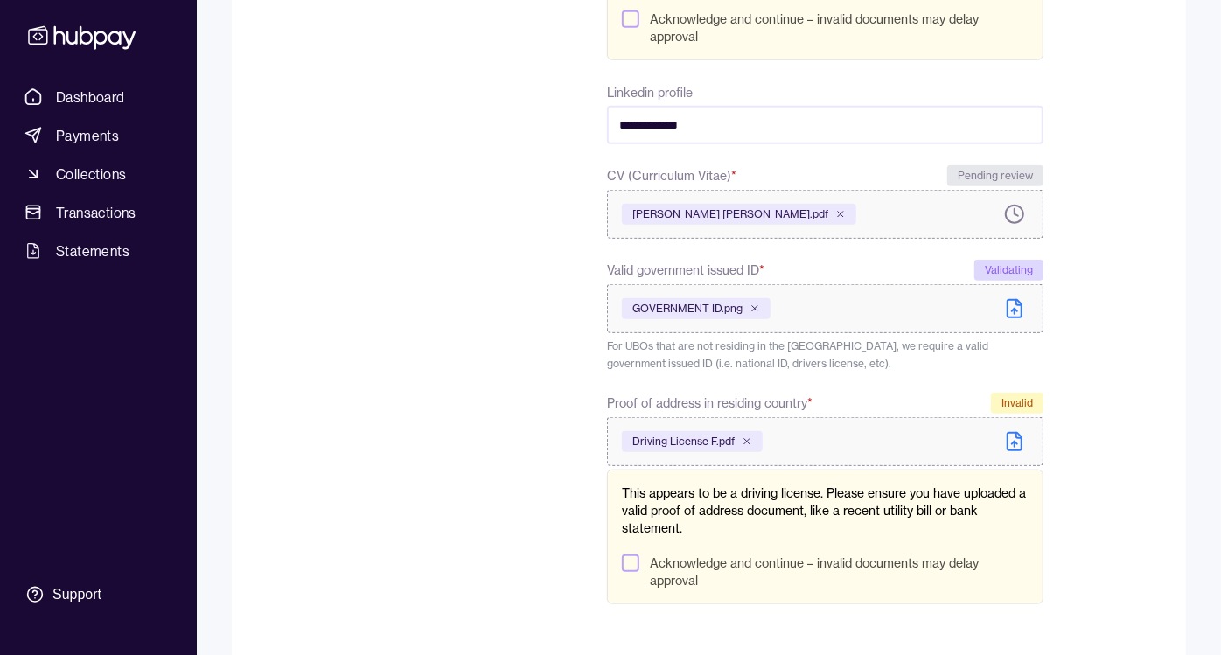
scroll to position [1029, 0]
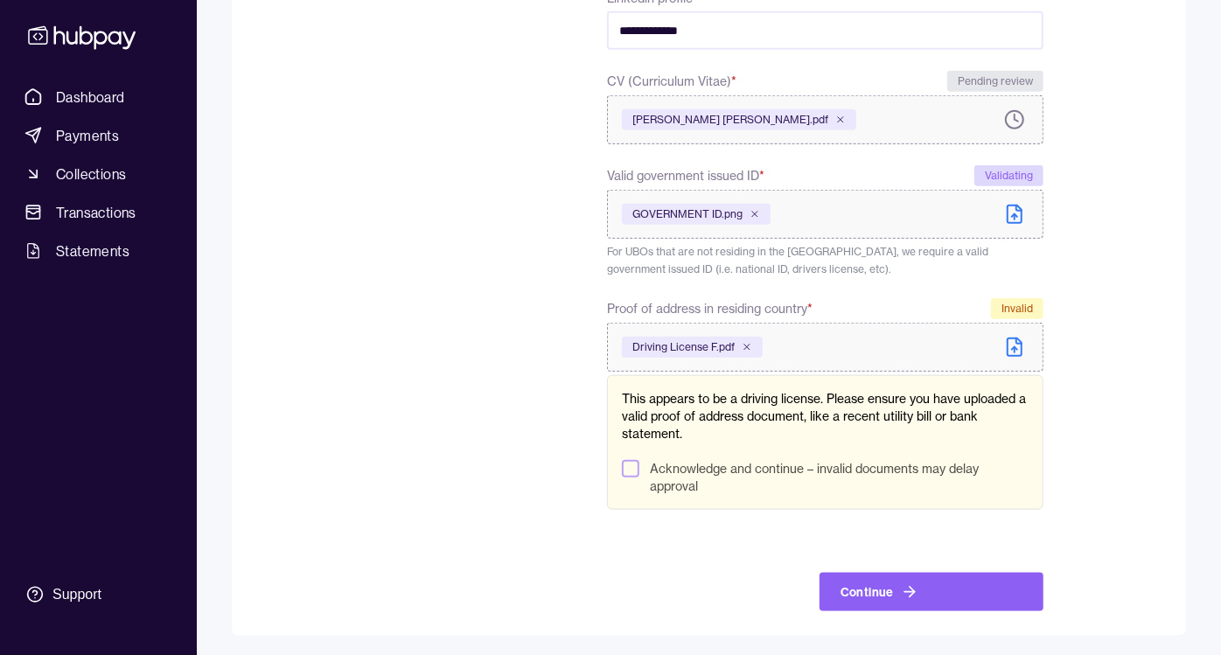
click at [643, 456] on div "This appears to be a driving license. Please ensure you have uploaded a valid p…" at bounding box center [825, 442] width 436 height 135
click at [629, 468] on button "Acknowledge and continue – invalid documents may delay approval" at bounding box center [630, 468] width 17 height 17
click at [873, 566] on div "Continue" at bounding box center [931, 571] width 224 height 80
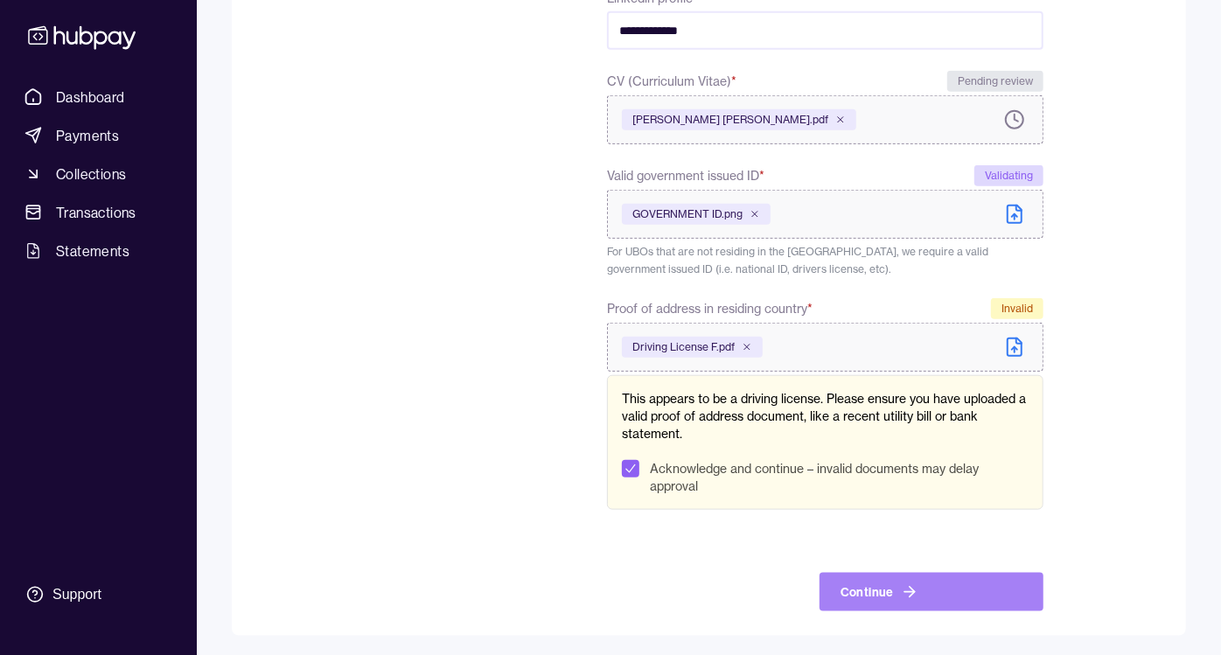
click at [873, 579] on button "Continue" at bounding box center [931, 592] width 224 height 38
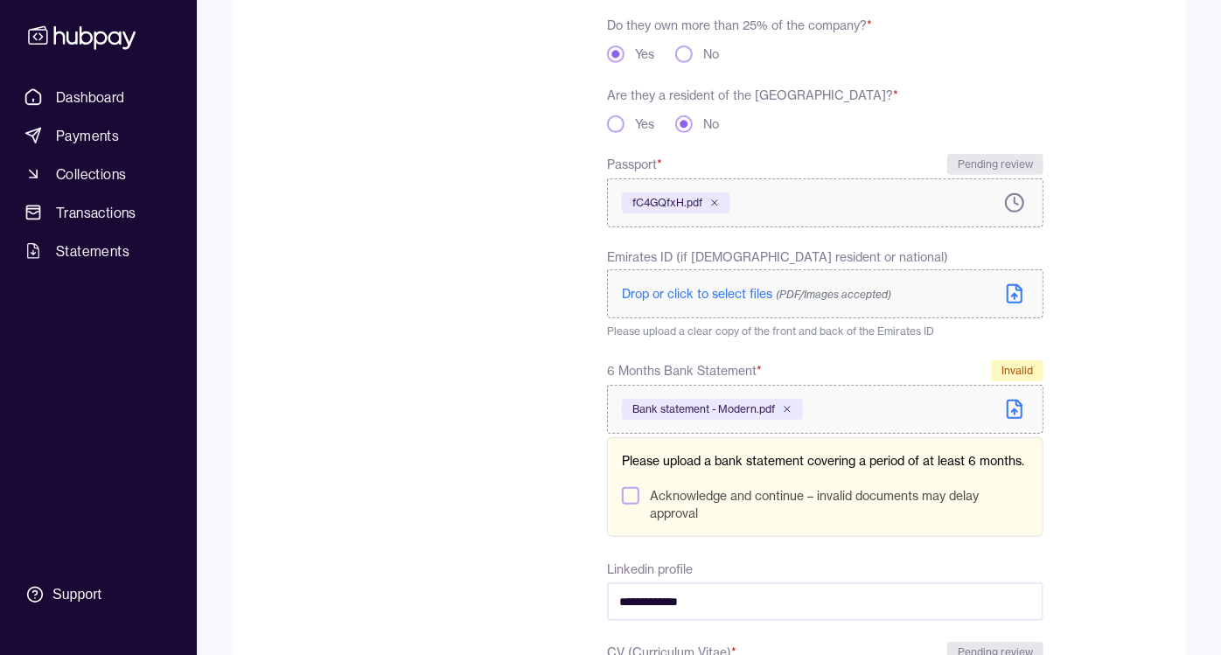
scroll to position [447, 0]
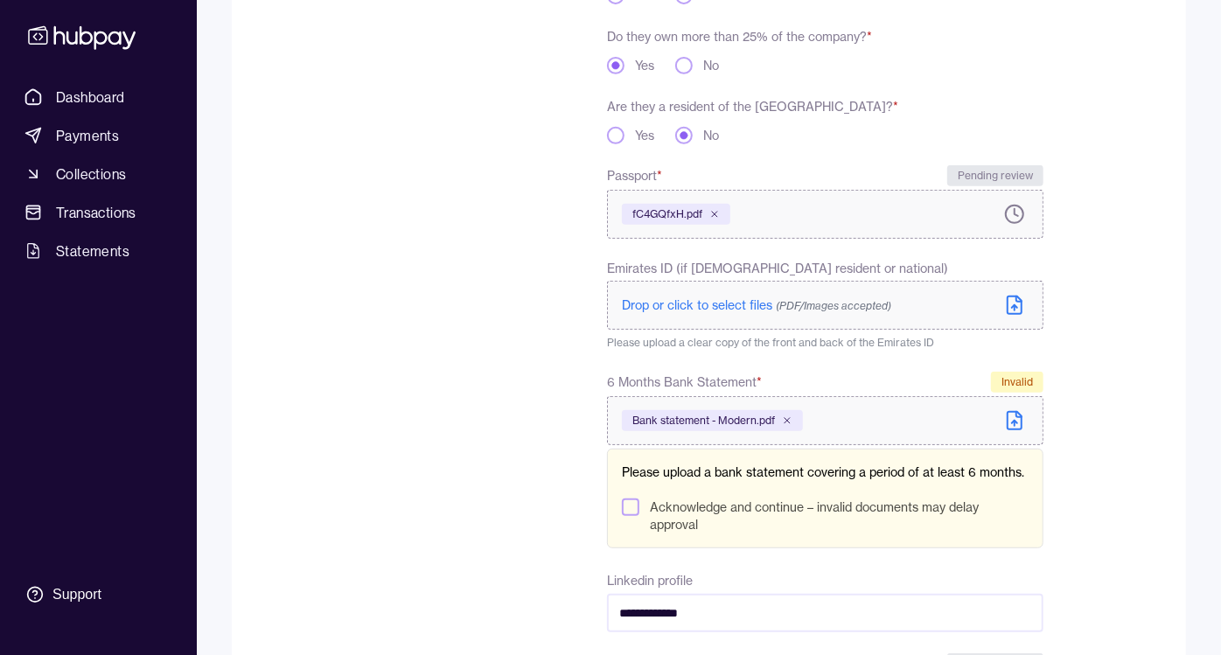
click at [630, 512] on button "Acknowledge and continue – invalid documents may delay approval" at bounding box center [630, 506] width 17 height 17
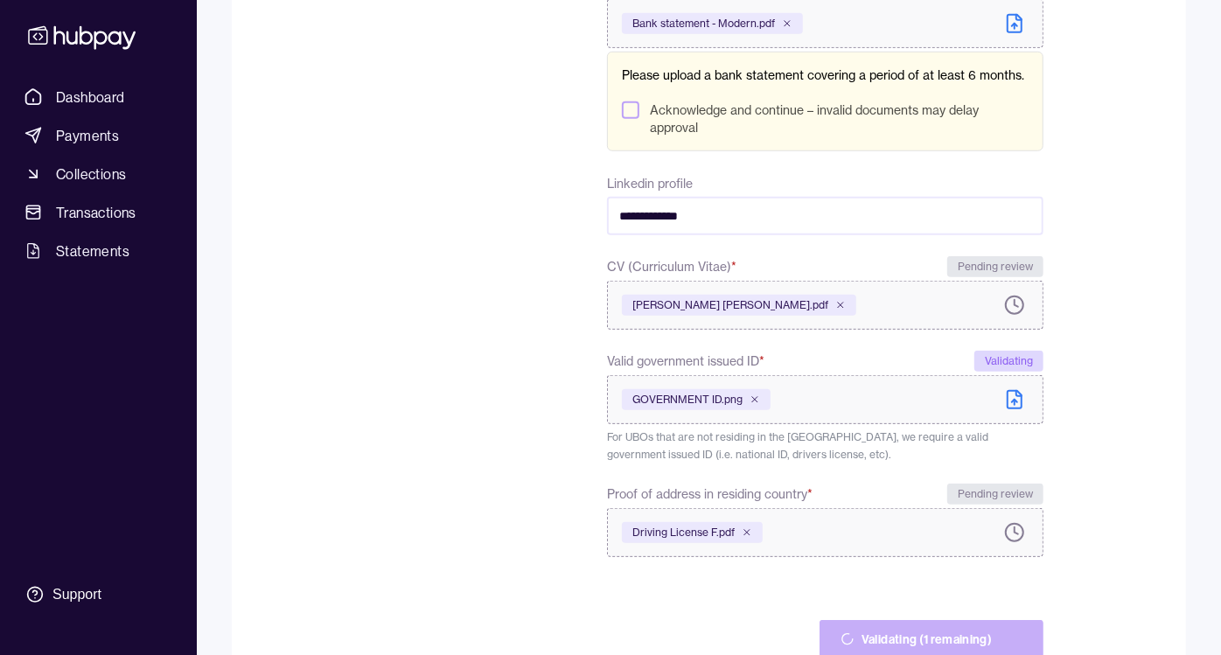
scroll to position [930, 0]
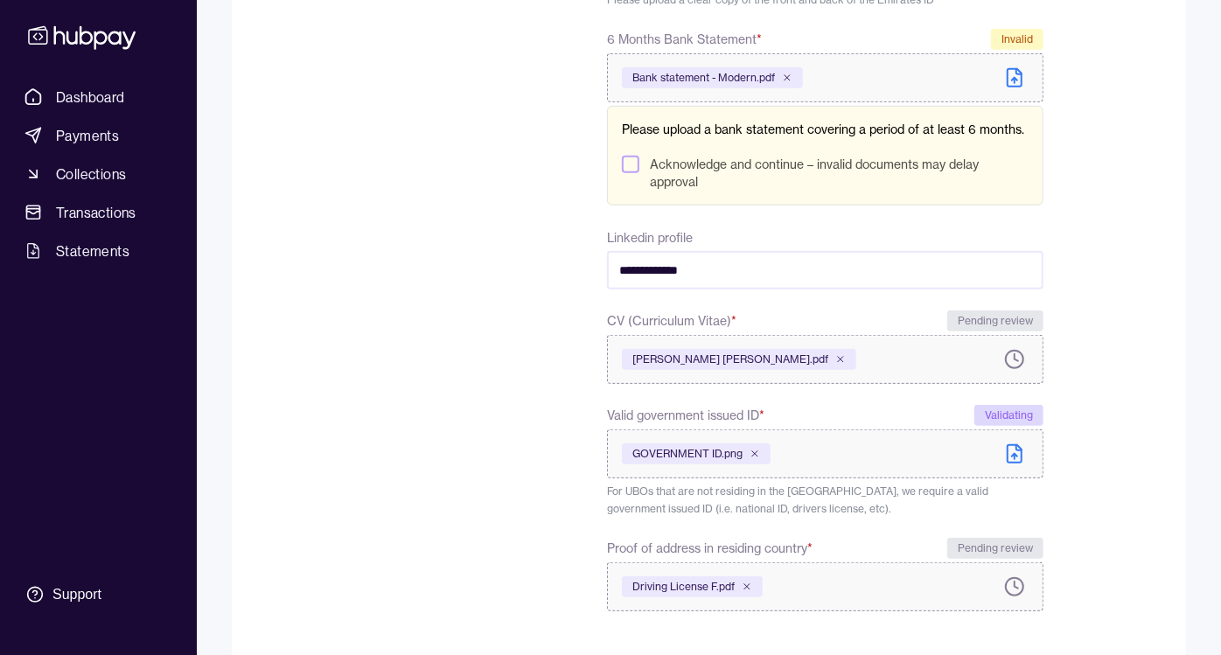
click at [636, 162] on button "Acknowledge and continue – invalid documents may delay approval" at bounding box center [630, 164] width 17 height 17
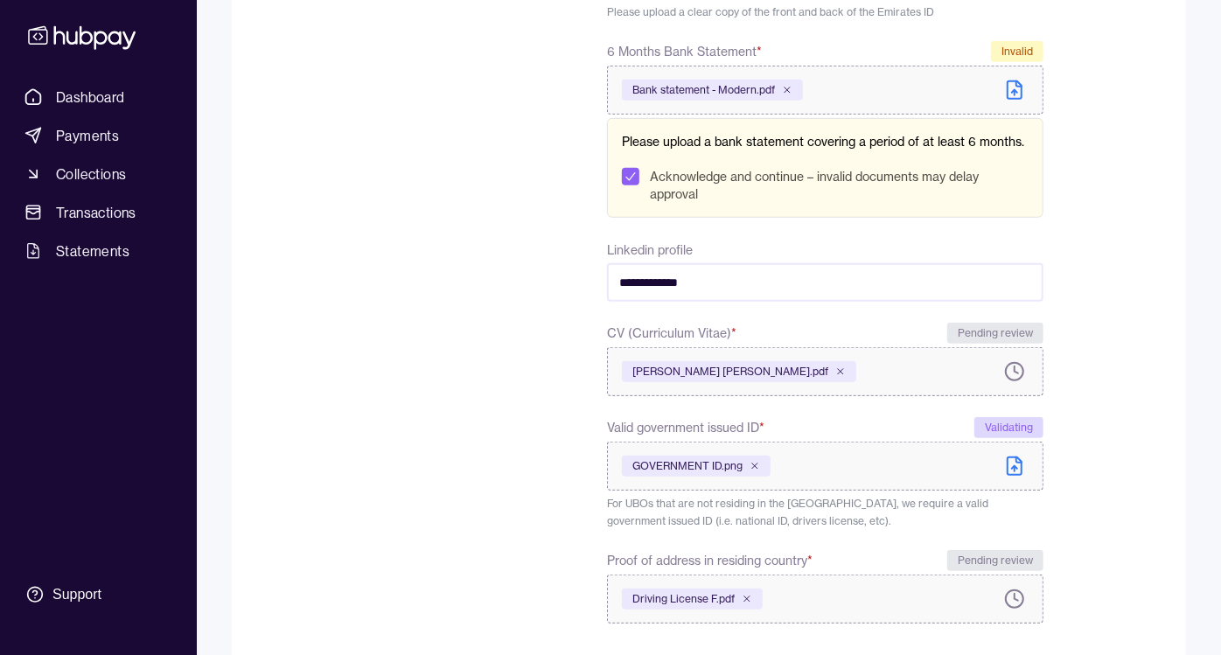
scroll to position [892, 0]
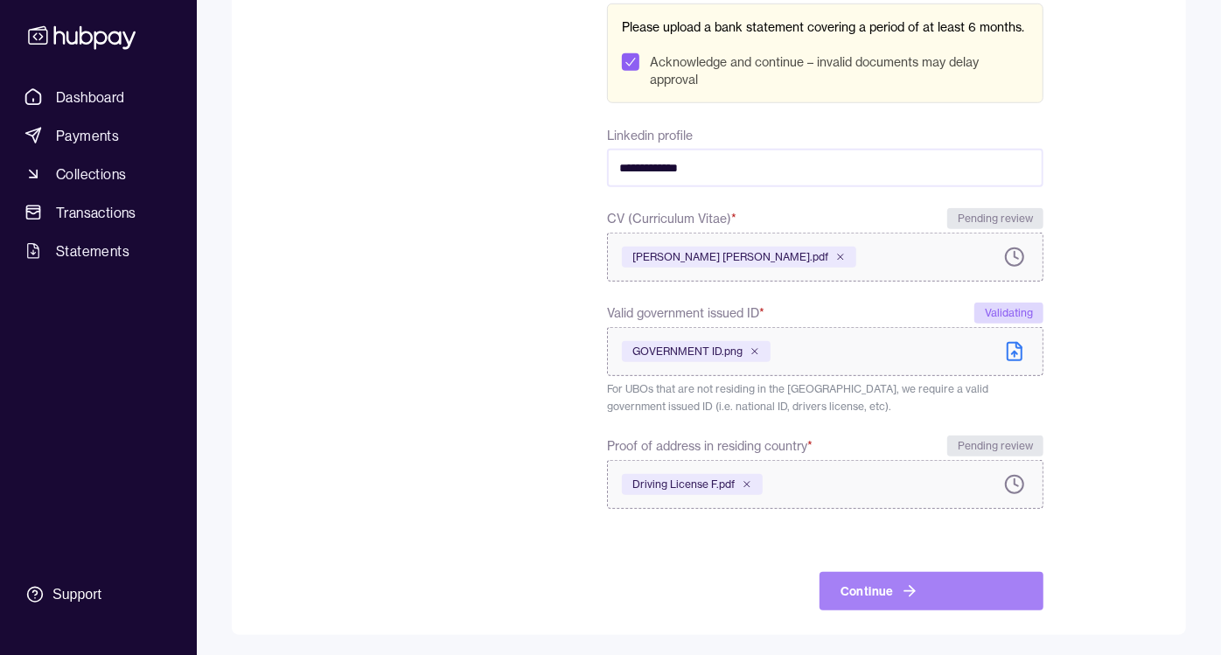
click at [957, 589] on button "Continue" at bounding box center [931, 591] width 224 height 38
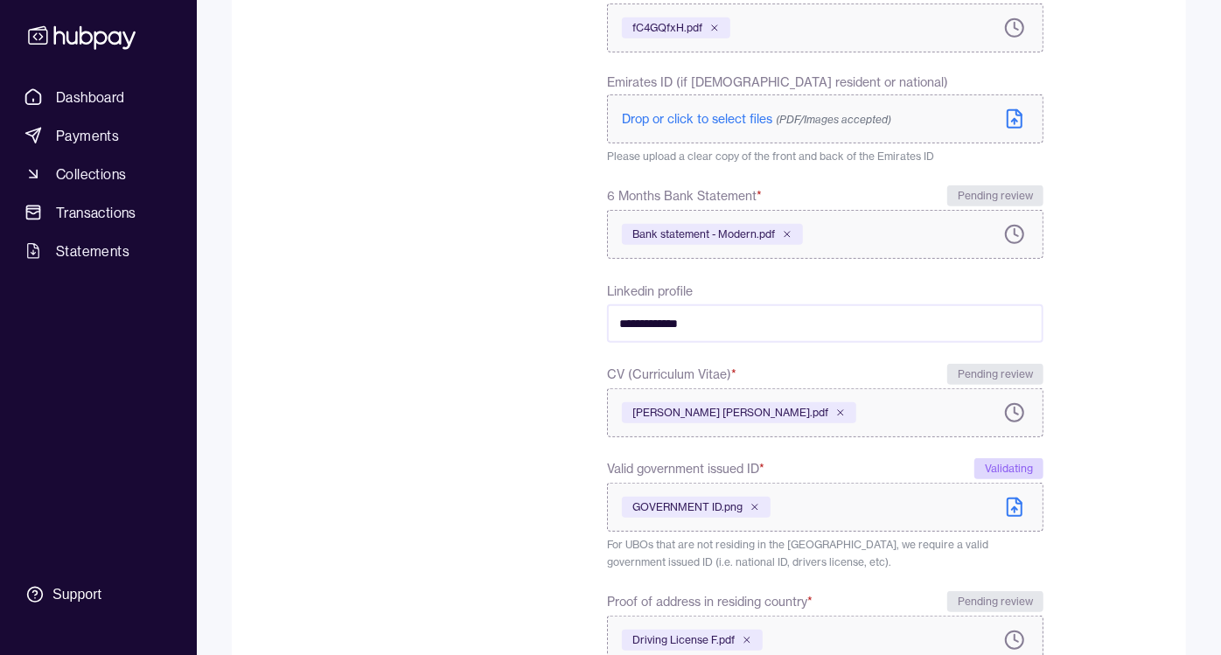
scroll to position [827, 0]
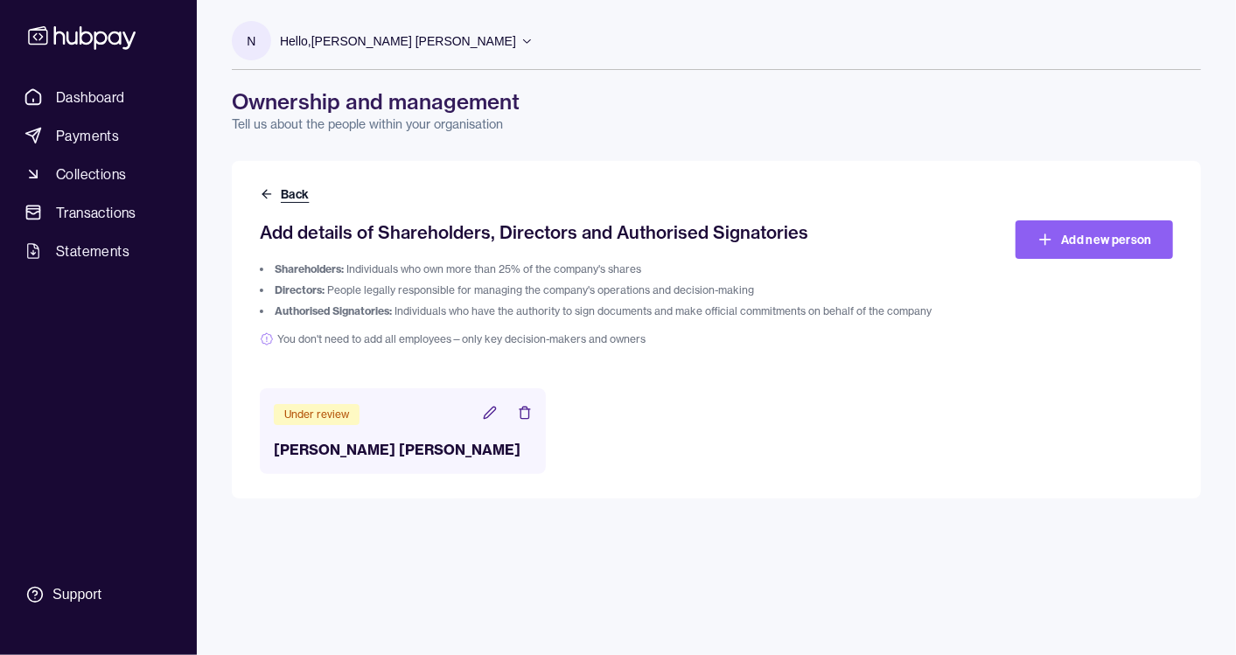
click at [270, 192] on icon at bounding box center [267, 194] width 14 height 14
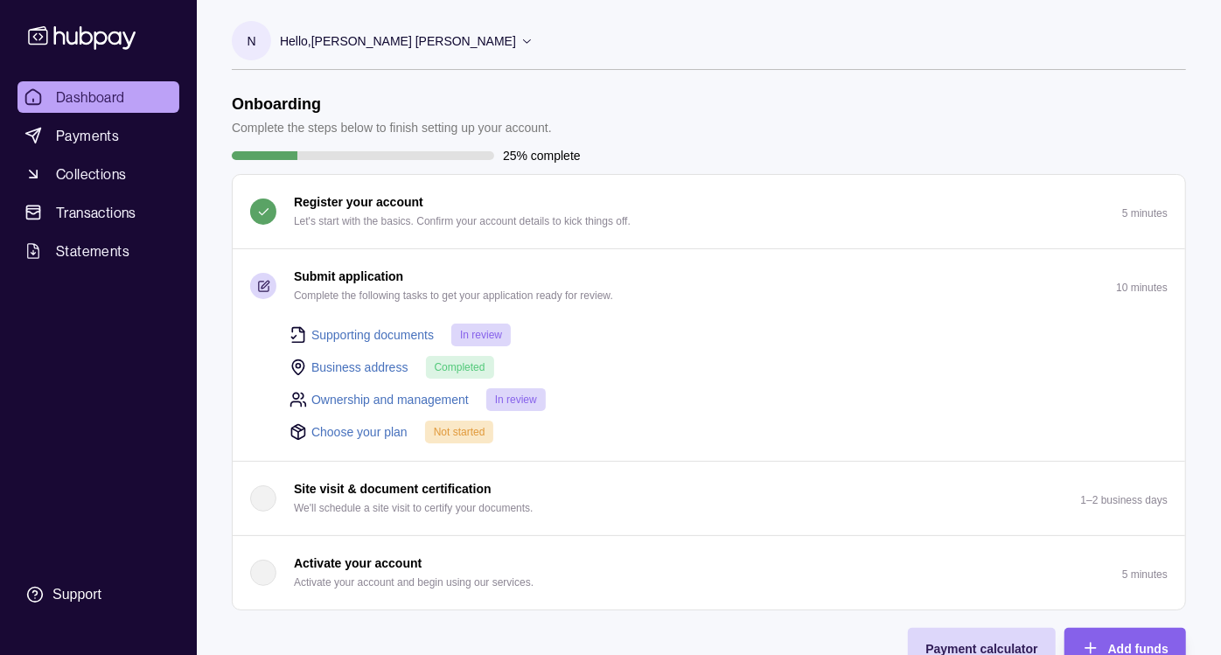
click at [362, 431] on link "Choose your plan" at bounding box center [359, 431] width 96 height 19
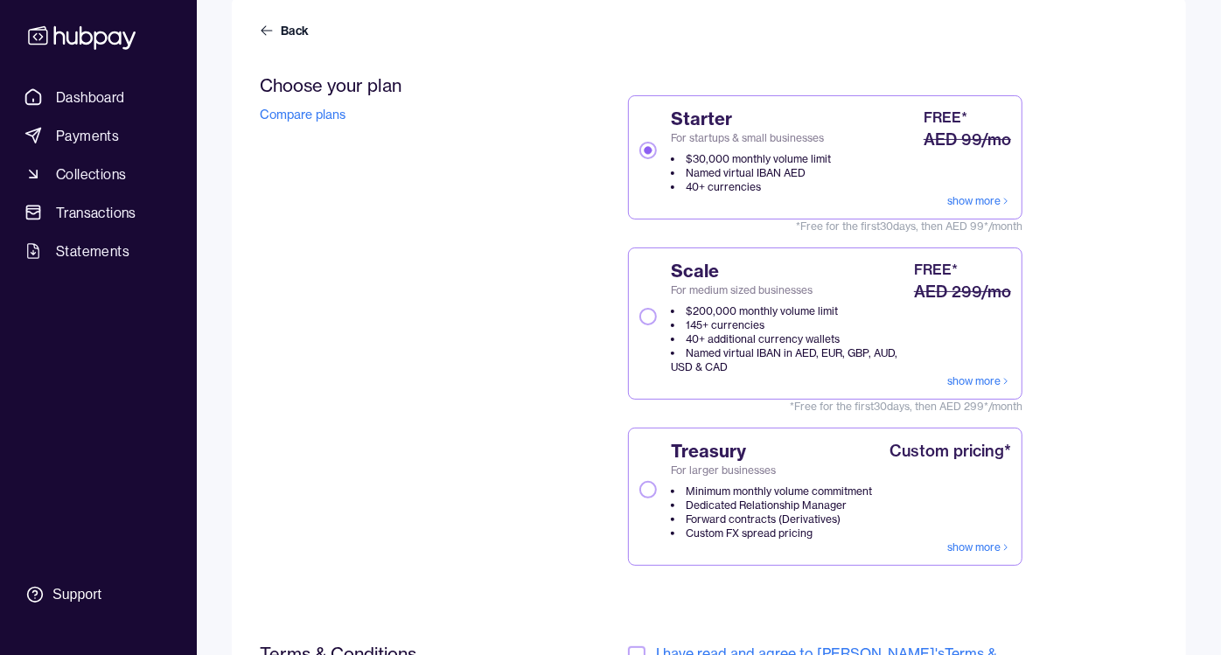
scroll to position [291, 0]
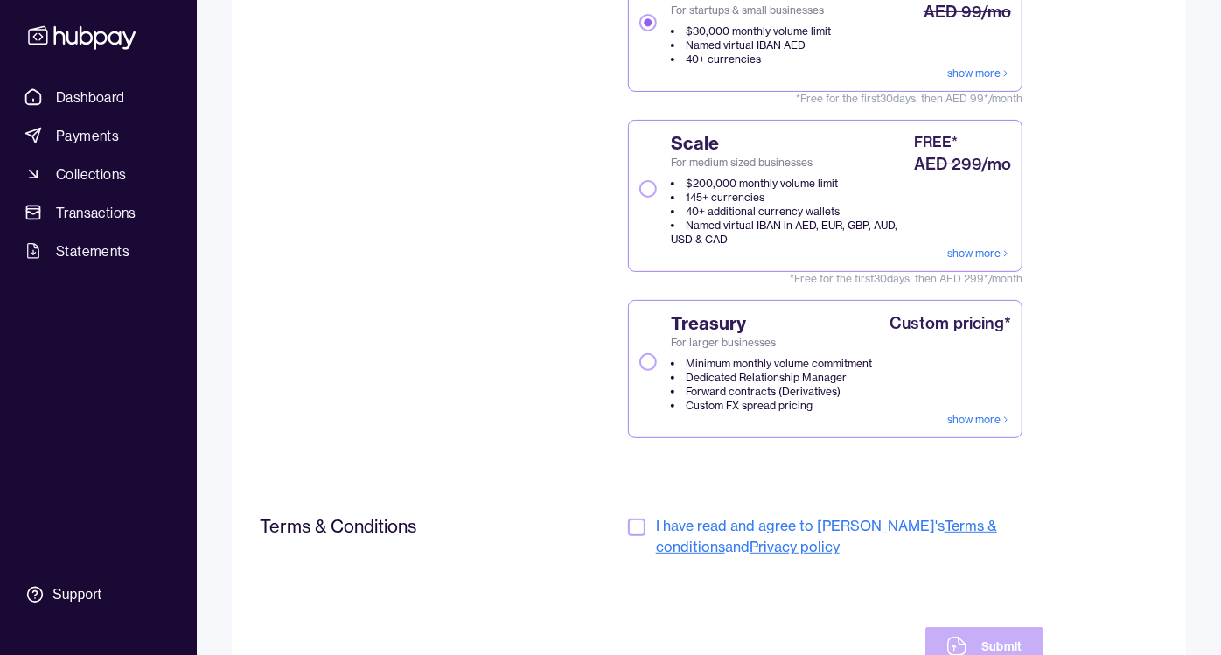
click at [645, 185] on button "Scale For medium sized businesses $200,000 monthly volume limit 145+ currencies…" at bounding box center [647, 188] width 17 height 17
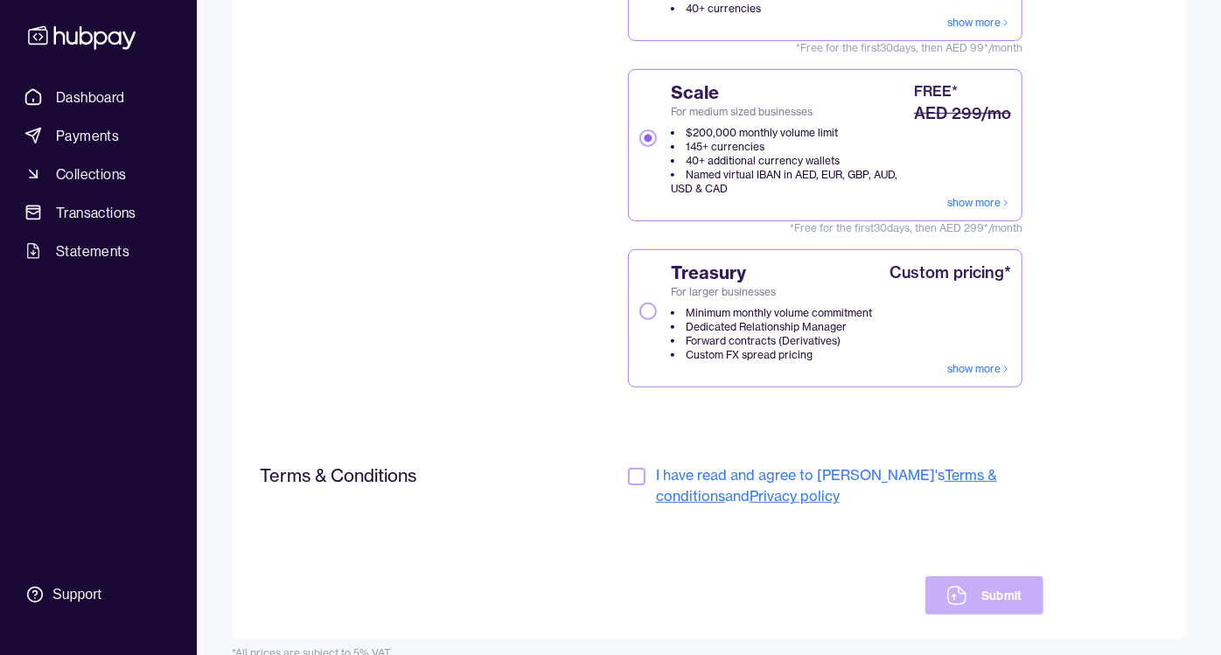
scroll to position [366, 0]
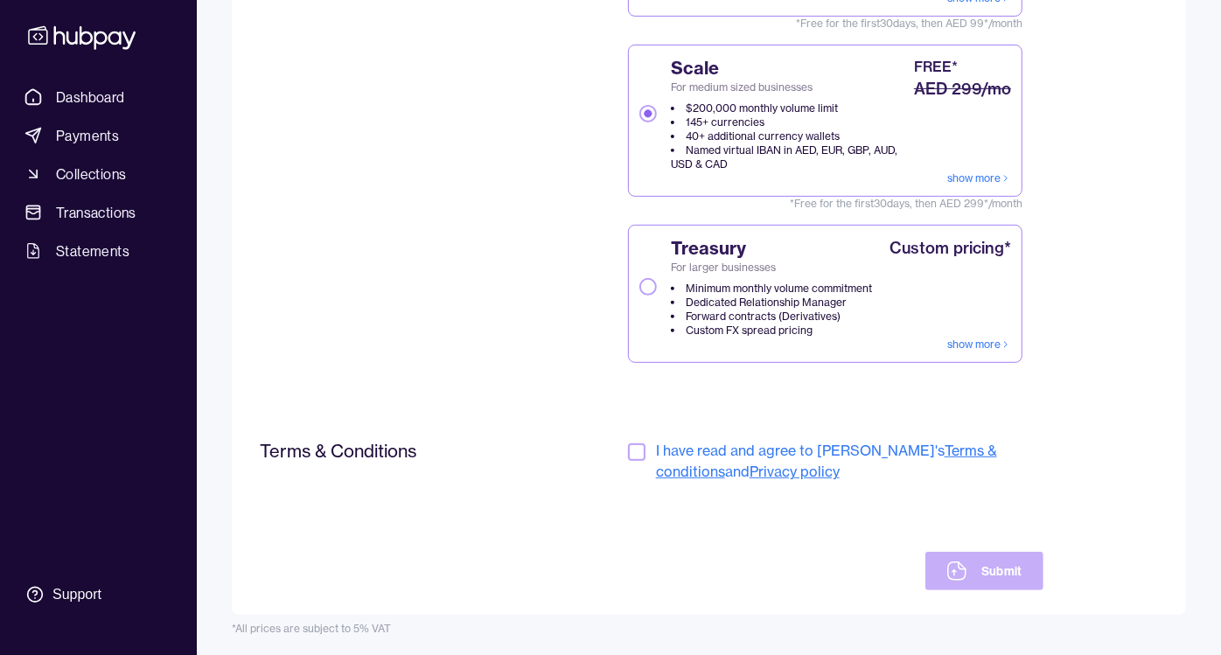
click at [628, 440] on div at bounding box center [638, 461] width 21 height 42
click at [642, 450] on button "button" at bounding box center [636, 451] width 17 height 17
click at [979, 566] on button "Submit" at bounding box center [984, 571] width 118 height 38
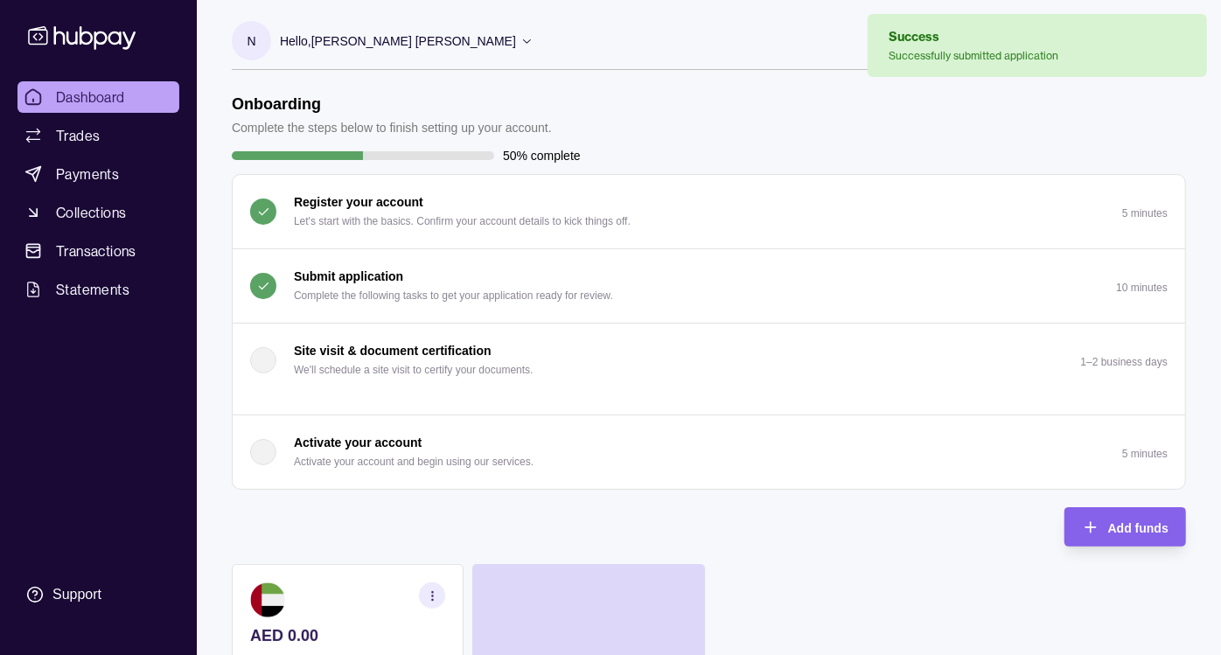
click at [494, 32] on p "Hello, Naseem Rafiq Mahmoud Taqatqa" at bounding box center [398, 40] width 236 height 19
